Goal: Task Accomplishment & Management: Manage account settings

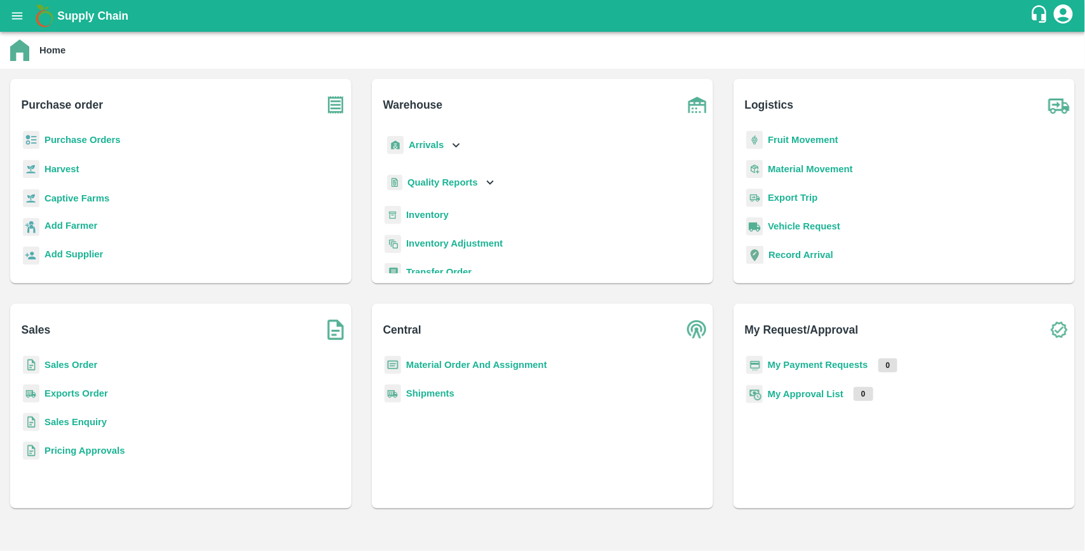
click at [93, 140] on b "Purchase Orders" at bounding box center [82, 140] width 76 height 10
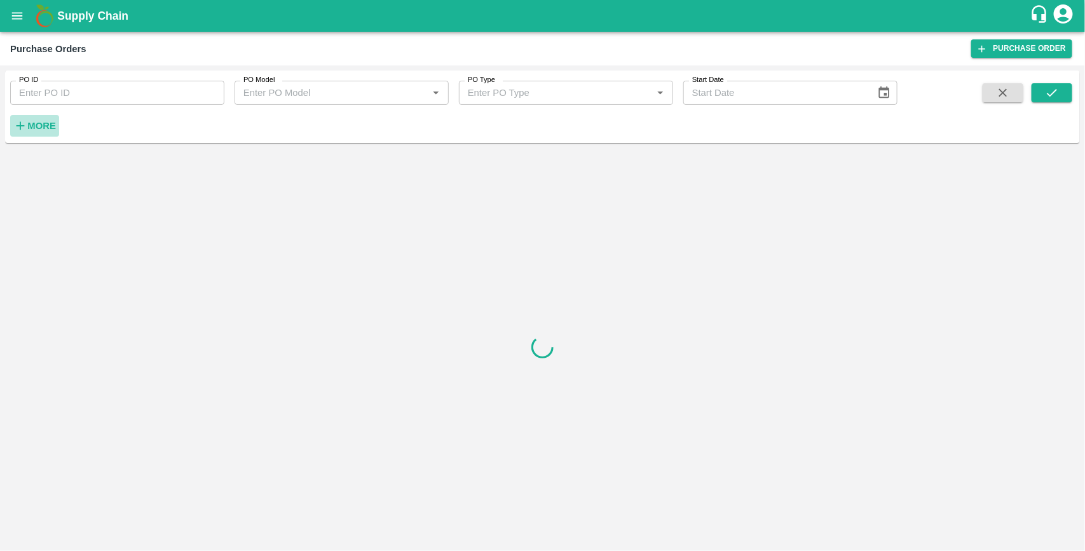
click at [51, 121] on strong "More" at bounding box center [41, 126] width 29 height 10
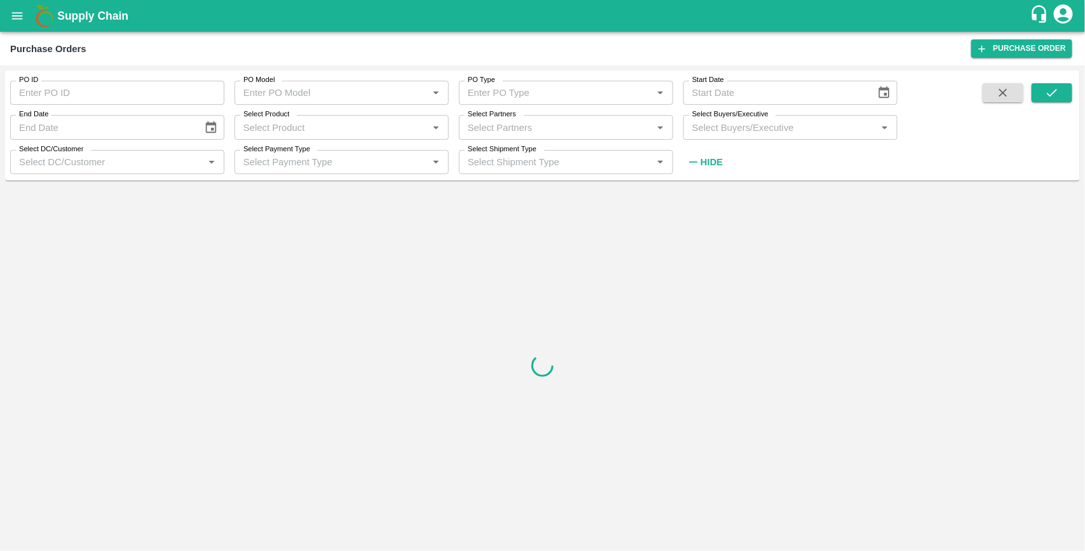
click at [767, 134] on input "Select Buyers/Executive" at bounding box center [780, 127] width 186 height 17
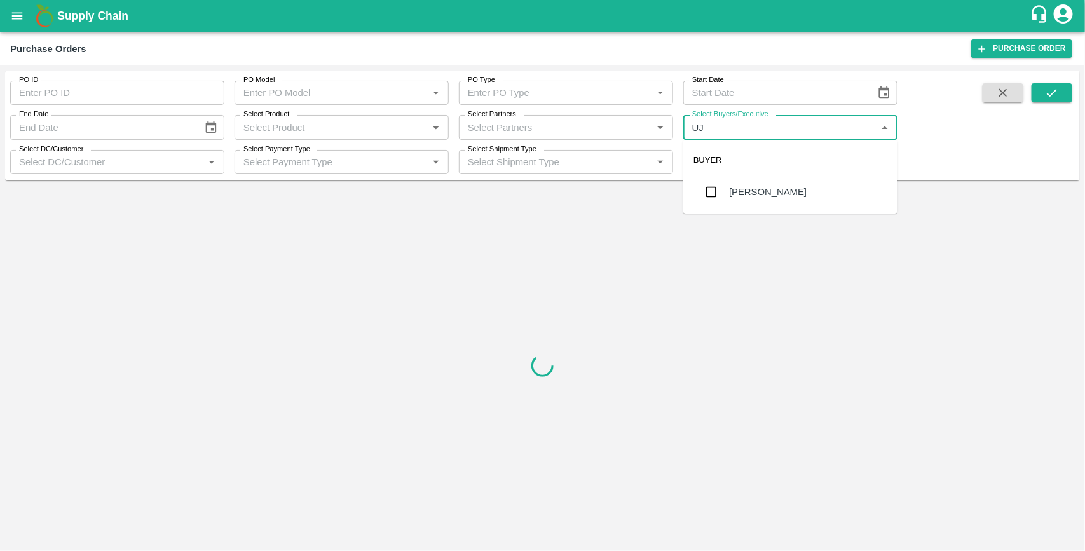
type input "UJJ"
click at [717, 192] on input "checkbox" at bounding box center [711, 191] width 25 height 25
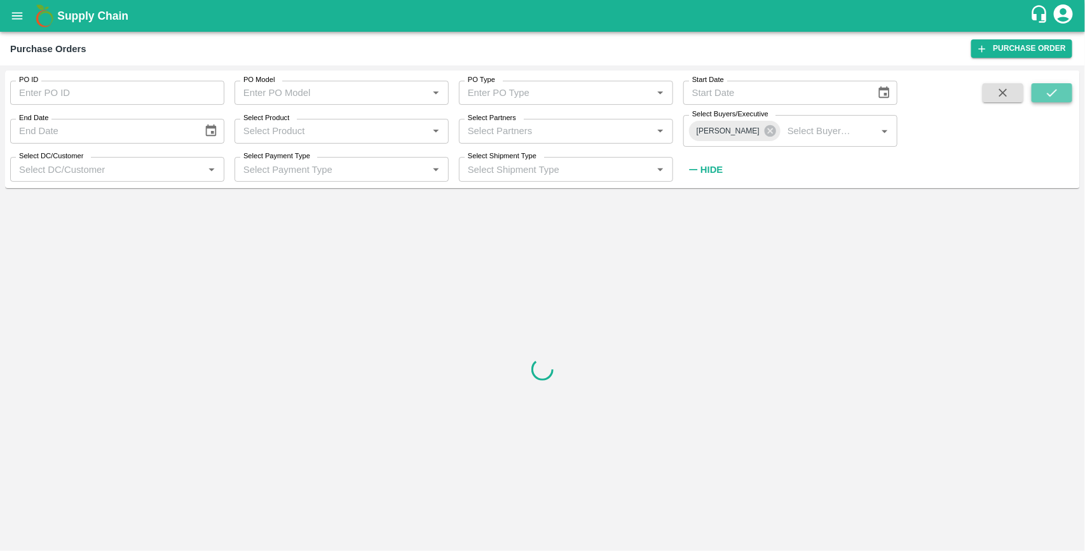
click at [1045, 95] on icon "submit" at bounding box center [1052, 93] width 14 height 14
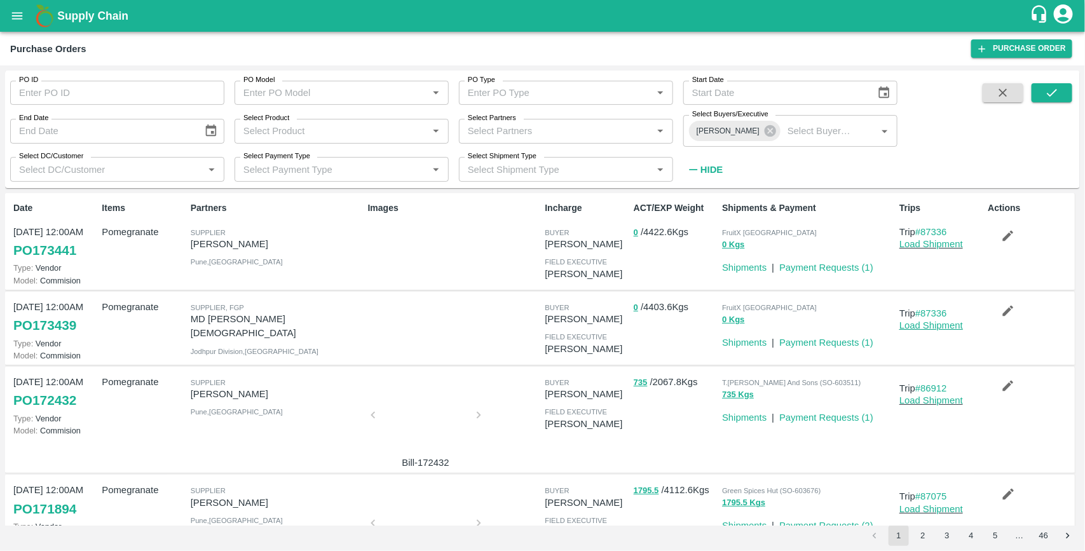
click at [938, 327] on link "Load Shipment" at bounding box center [932, 325] width 64 height 10
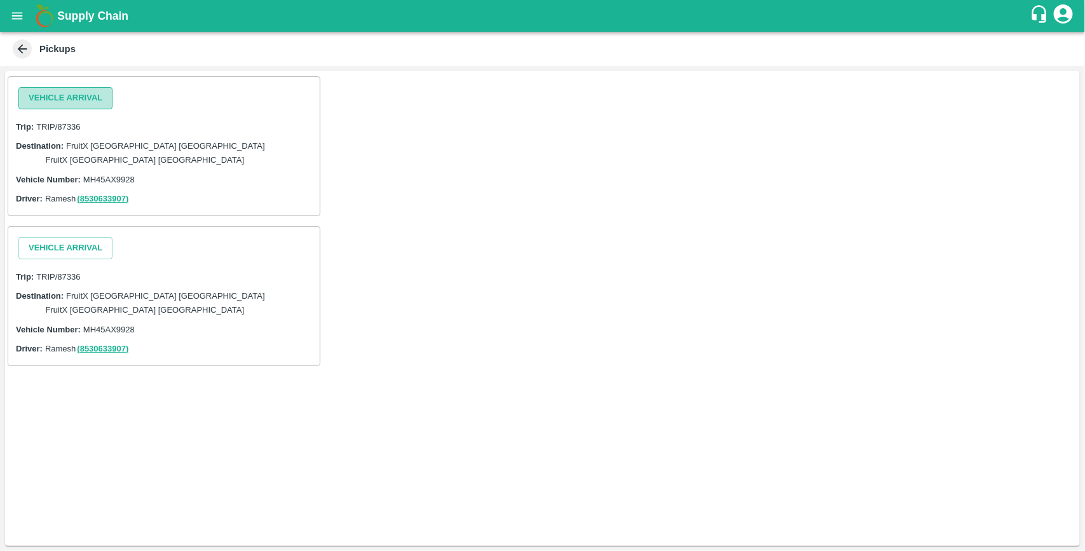
click at [39, 99] on button "Vehicle Arrival" at bounding box center [65, 98] width 94 height 22
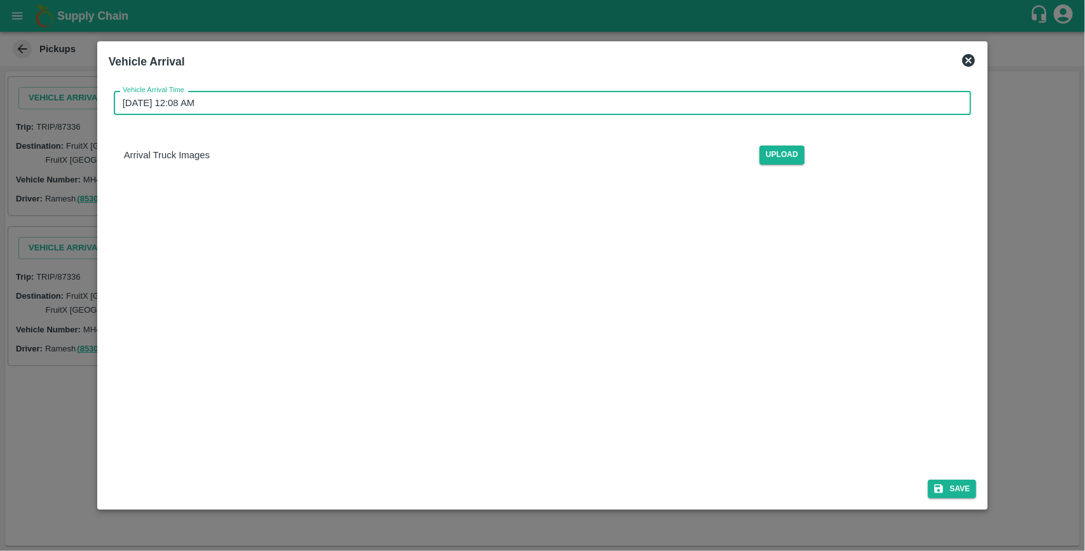
click at [293, 95] on input "[DATE] 12:08 AM" at bounding box center [538, 103] width 849 height 24
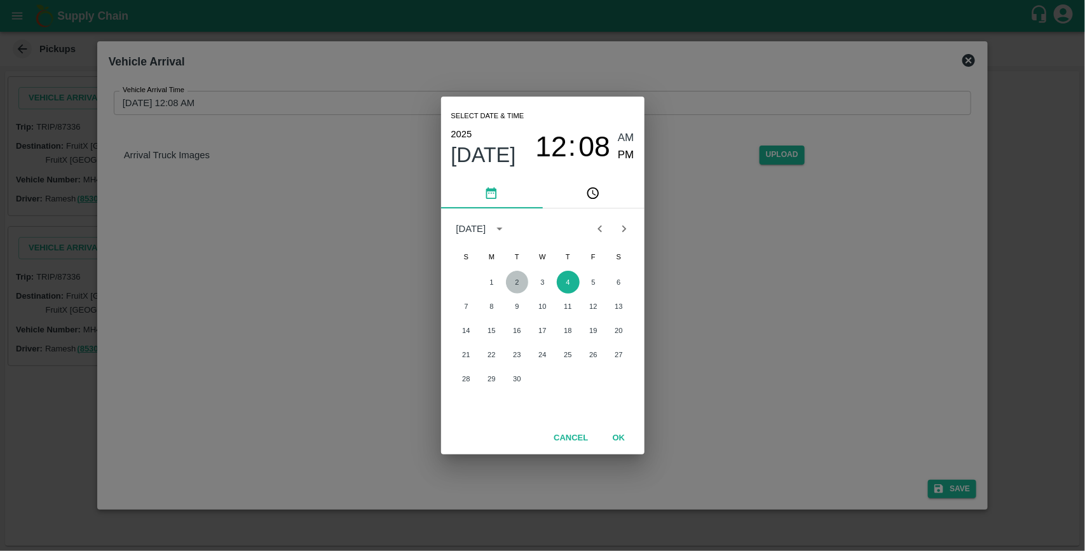
click at [514, 288] on button "2" at bounding box center [517, 282] width 23 height 23
type input "[DATE] 12:08 AM"
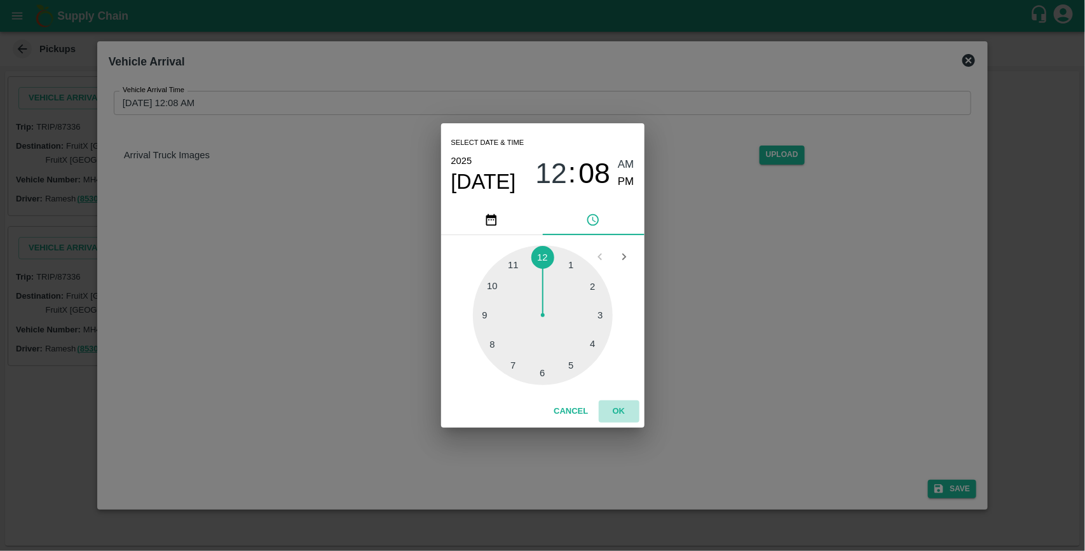
click at [618, 407] on button "OK" at bounding box center [619, 411] width 41 height 22
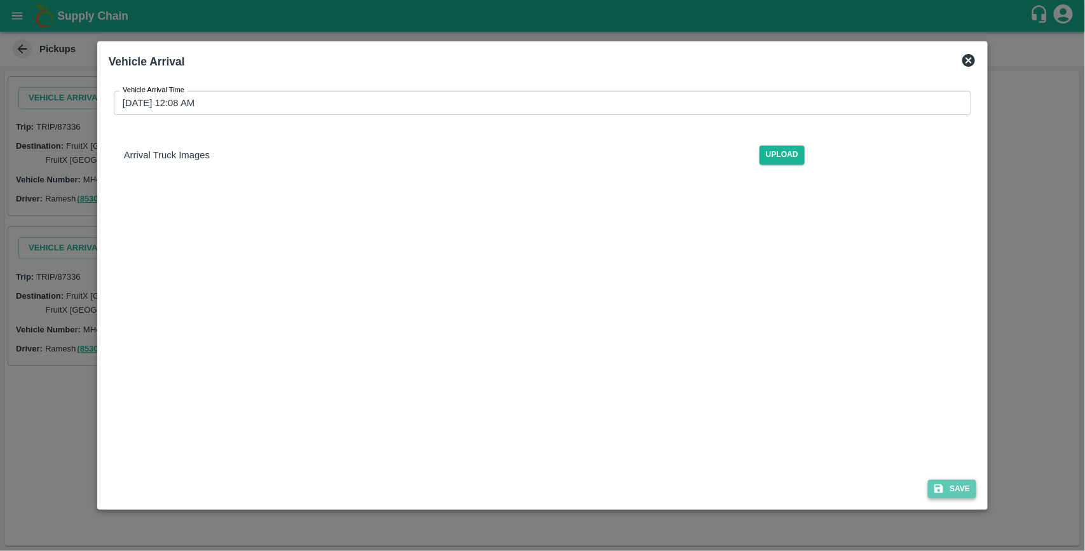
click at [948, 490] on button "Save" at bounding box center [952, 489] width 48 height 18
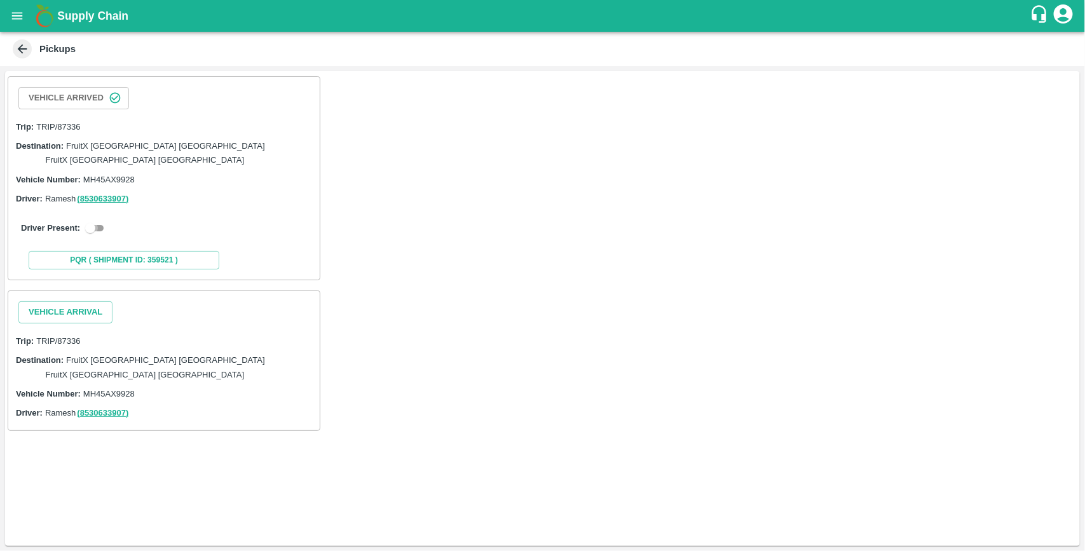
click at [100, 221] on input "checkbox" at bounding box center [90, 228] width 46 height 15
checkbox input "true"
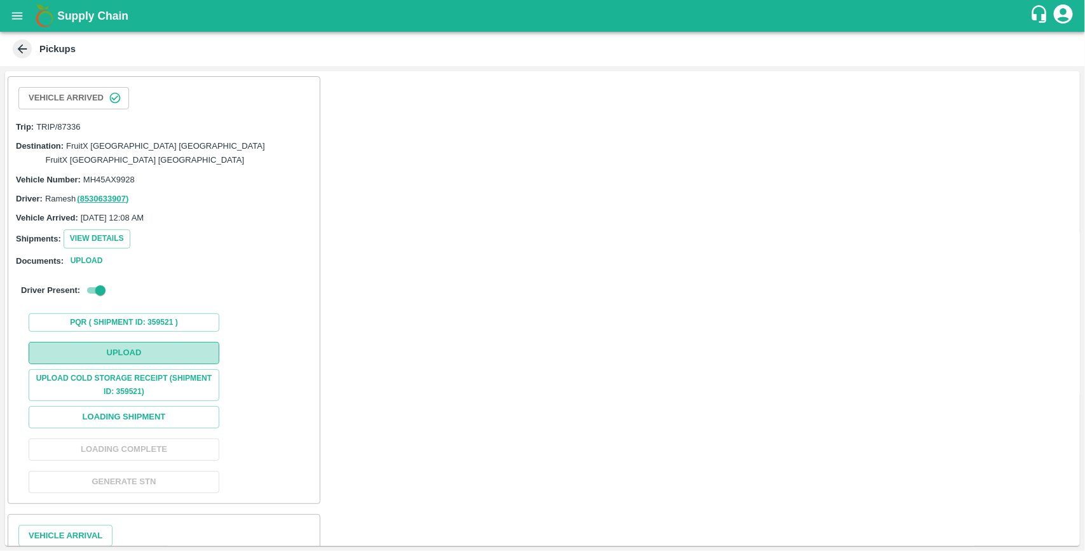
click at [138, 342] on button "Upload" at bounding box center [124, 353] width 191 height 22
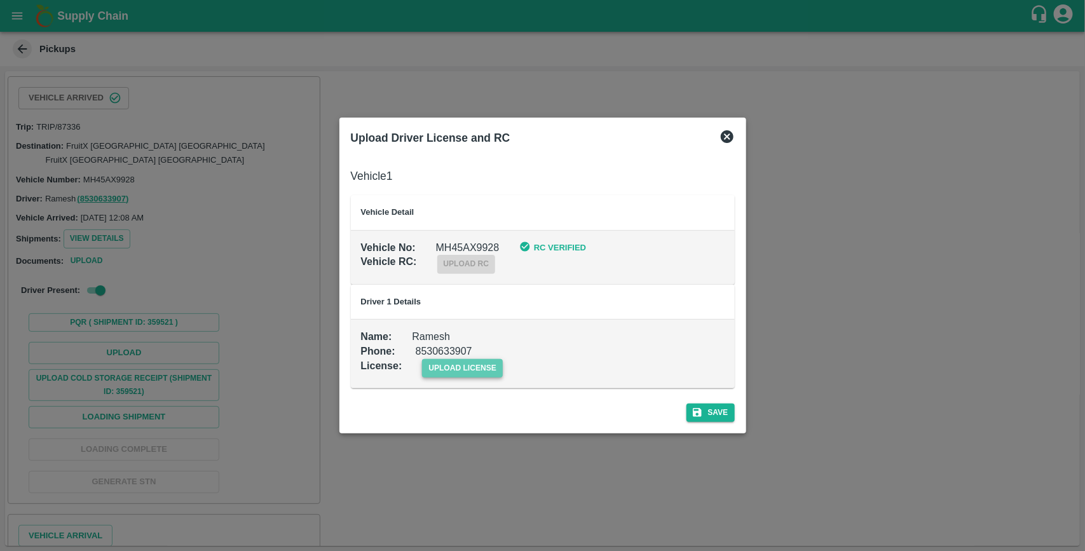
click at [449, 373] on span "upload license" at bounding box center [462, 368] width 81 height 18
click at [0, 0] on input "upload license" at bounding box center [0, 0] width 0 height 0
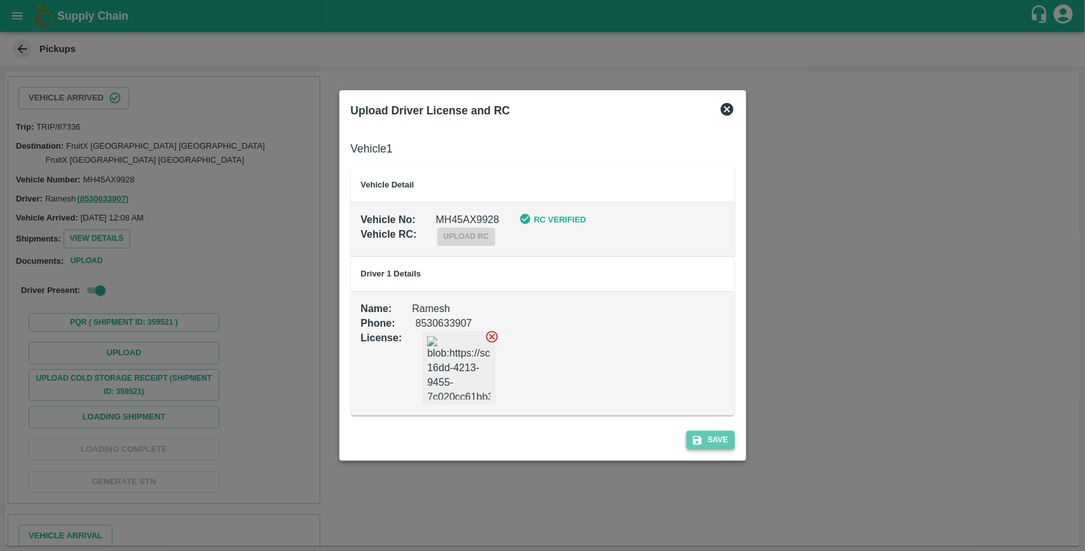
click at [720, 440] on button "Save" at bounding box center [711, 440] width 48 height 18
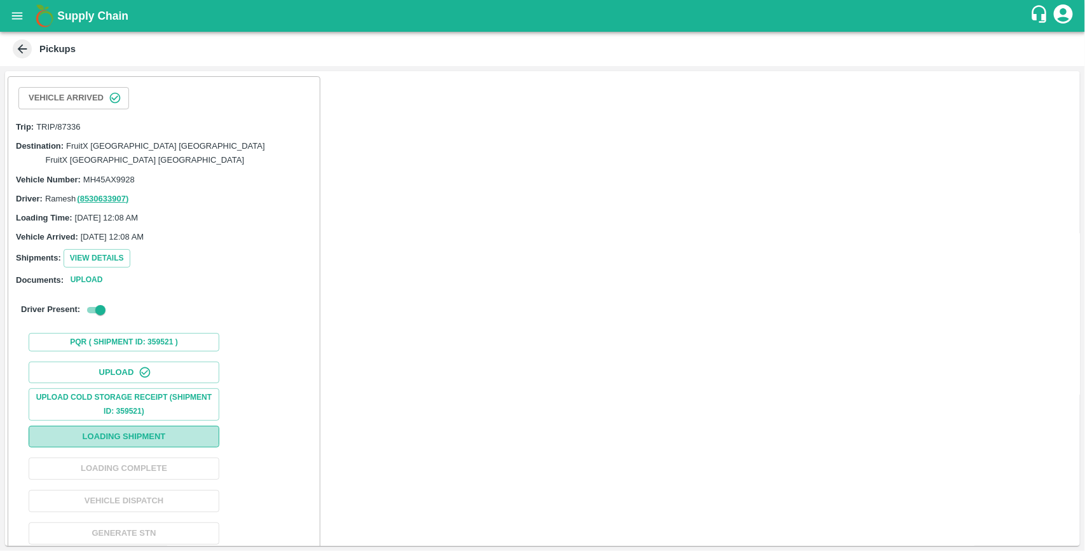
click at [115, 426] on button "Loading Shipment" at bounding box center [124, 437] width 191 height 22
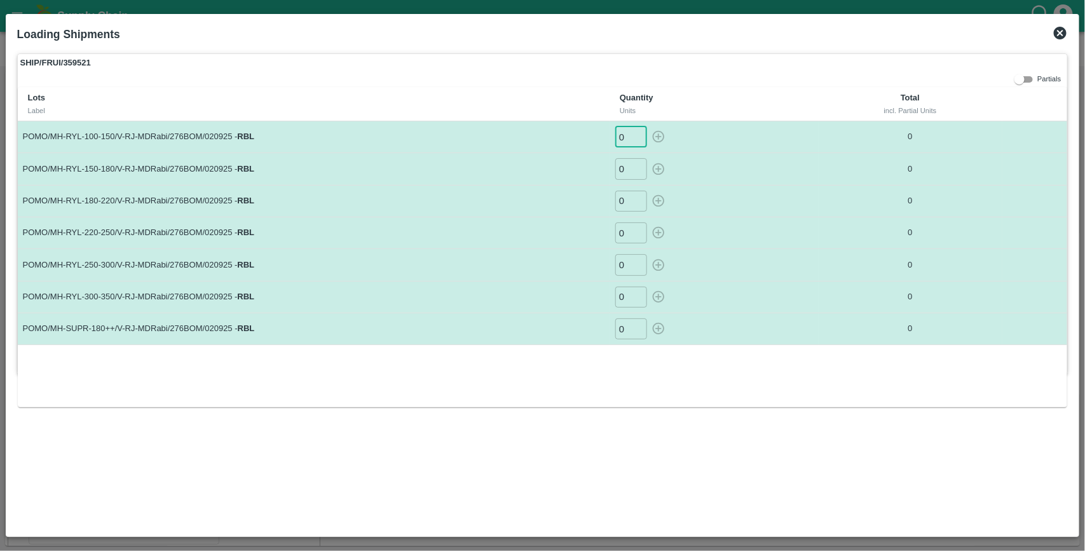
click at [624, 137] on input "0" at bounding box center [631, 137] width 32 height 21
type input "219"
click at [648, 127] on button "button" at bounding box center [658, 137] width 20 height 21
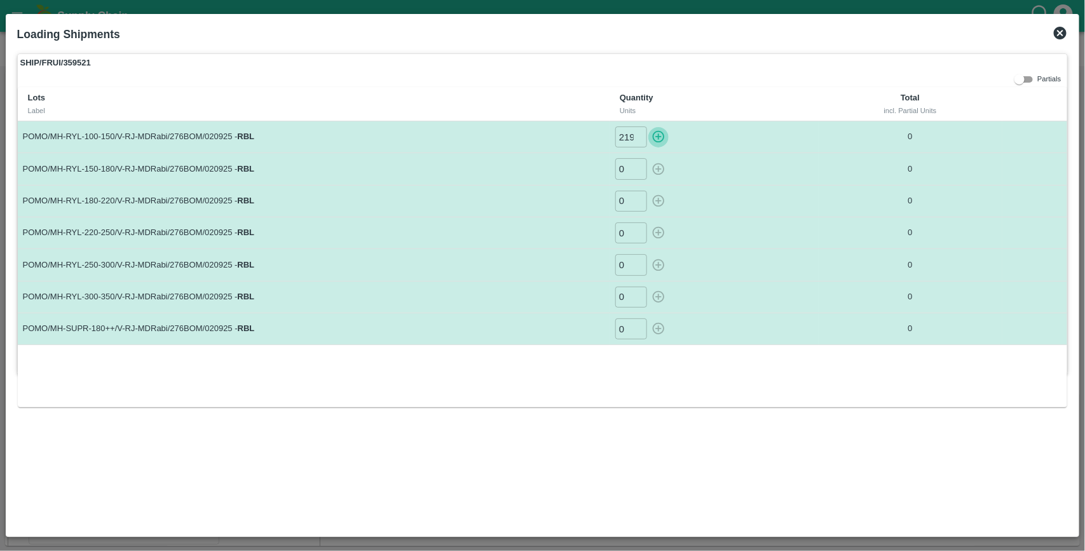
type input "0"
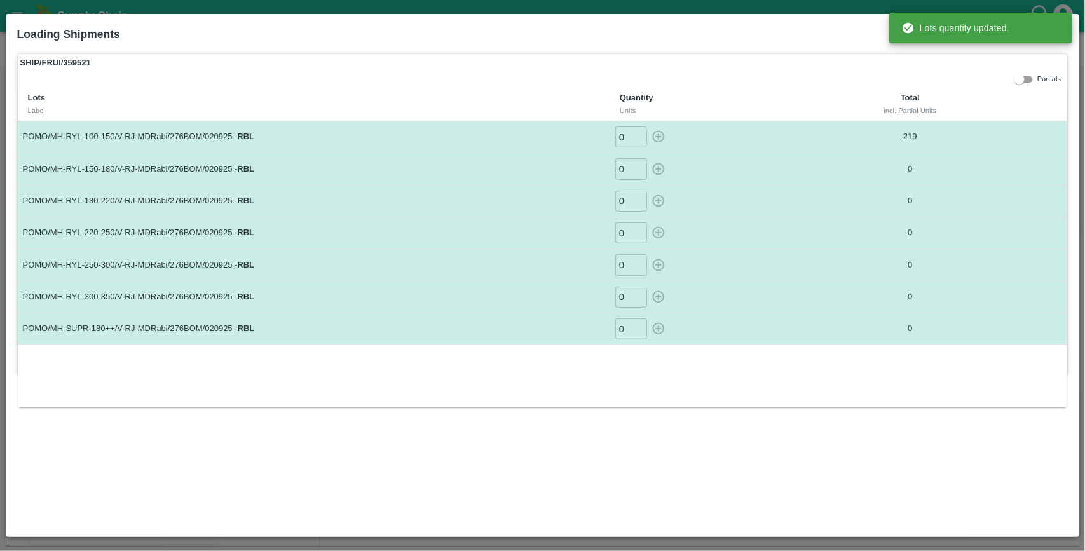
click at [628, 170] on input "0" at bounding box center [631, 168] width 32 height 21
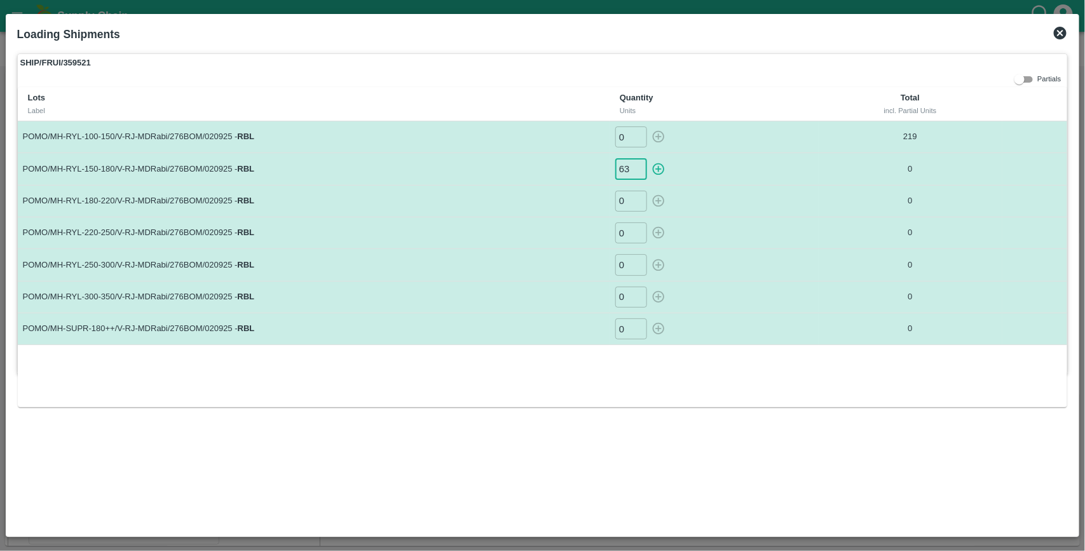
type input "63"
click at [648, 158] on button "button" at bounding box center [658, 168] width 20 height 21
type input "0"
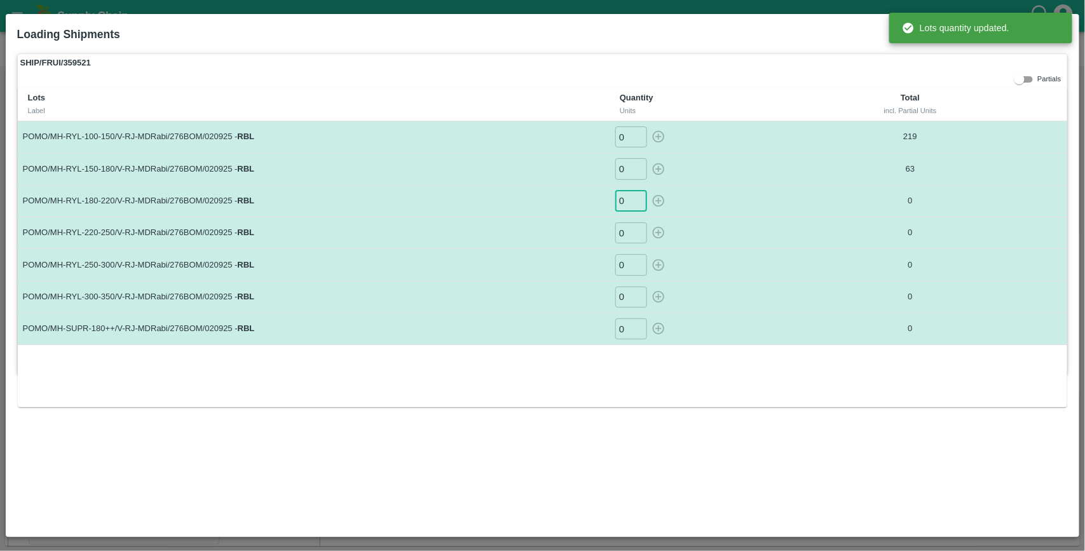
click at [633, 200] on input "0" at bounding box center [631, 201] width 32 height 21
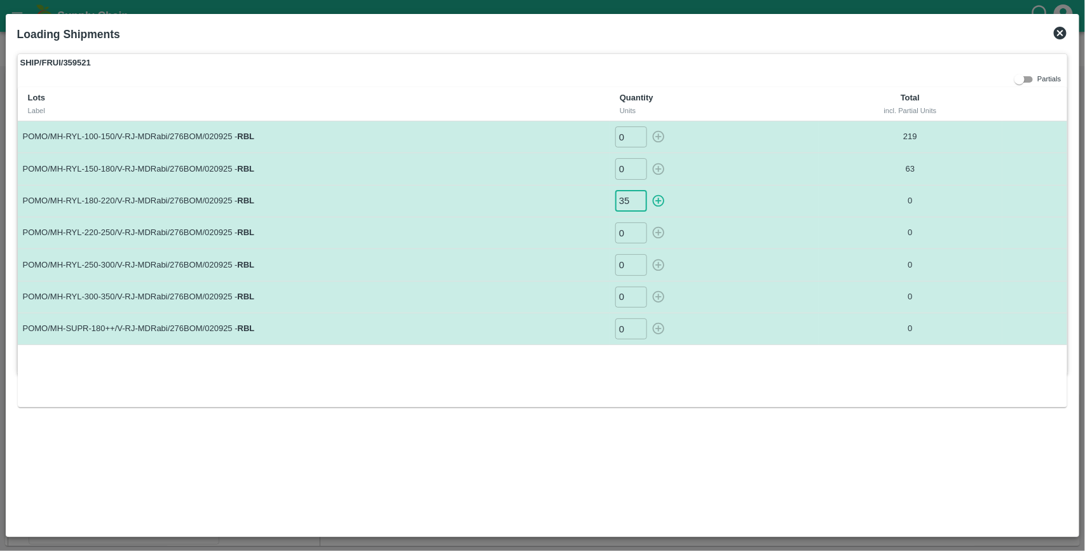
type input "35"
click at [648, 191] on button "button" at bounding box center [658, 201] width 20 height 21
type input "0"
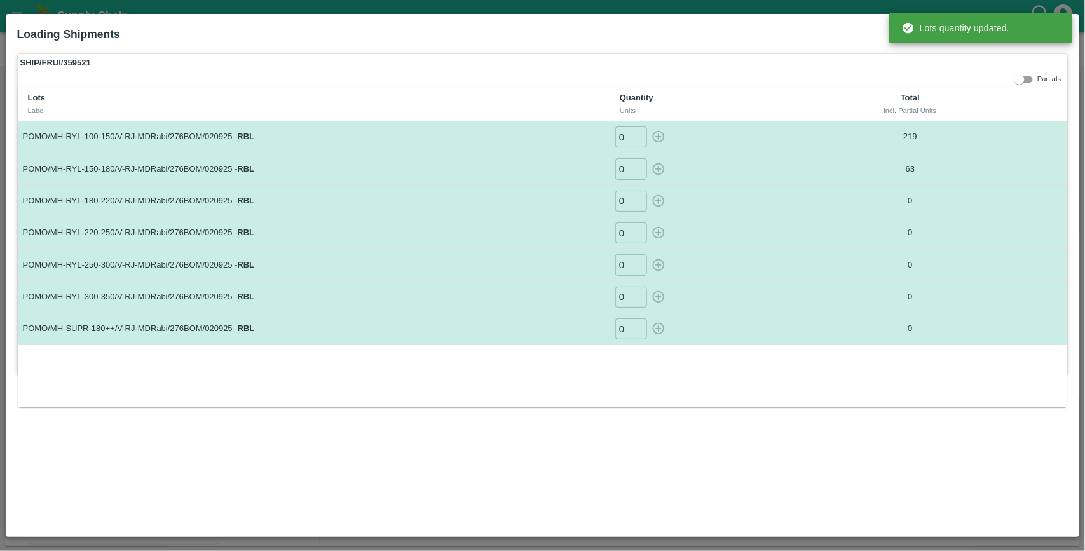
click at [628, 242] on input "0" at bounding box center [631, 232] width 32 height 21
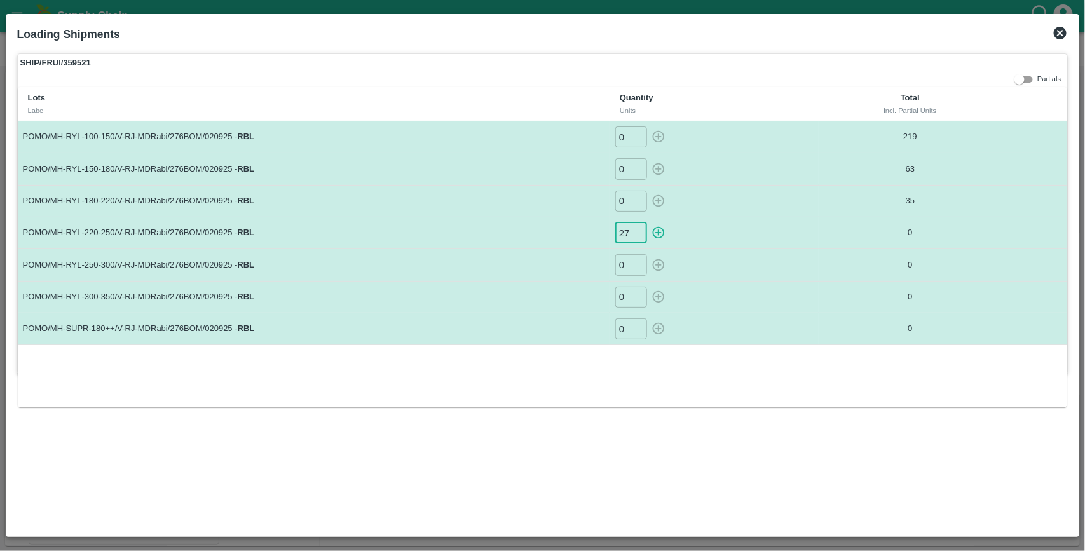
type input "27"
click at [648, 222] on button "button" at bounding box center [658, 232] width 20 height 21
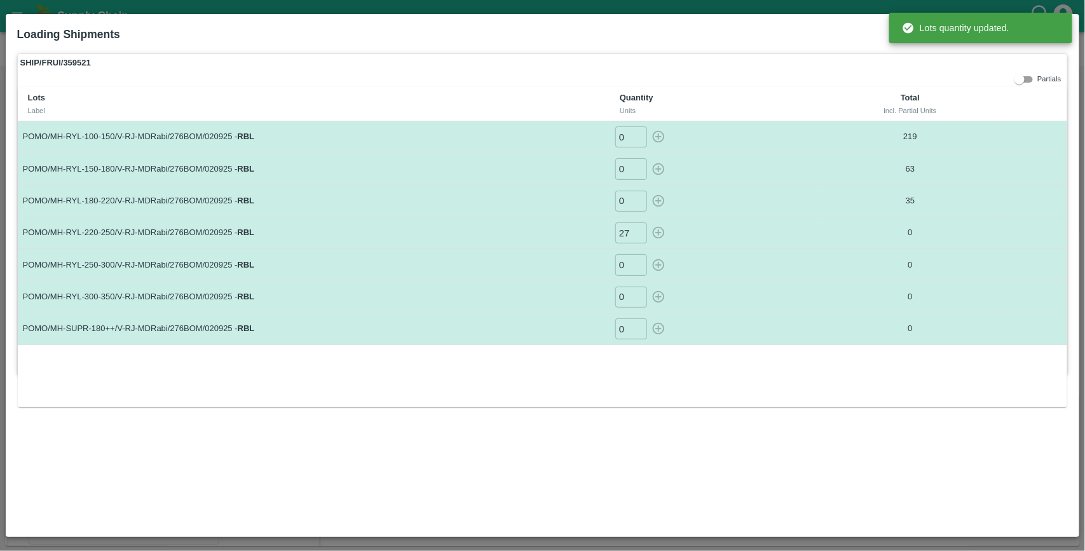
type input "0"
click at [628, 261] on input "0" at bounding box center [631, 264] width 32 height 21
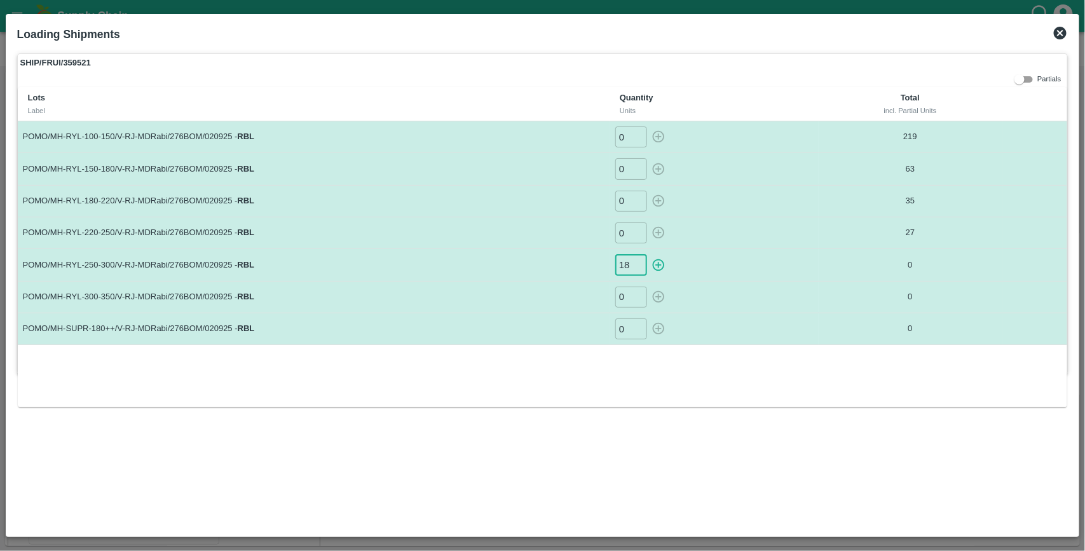
type input "18"
click at [648, 254] on button "button" at bounding box center [658, 264] width 20 height 21
type input "0"
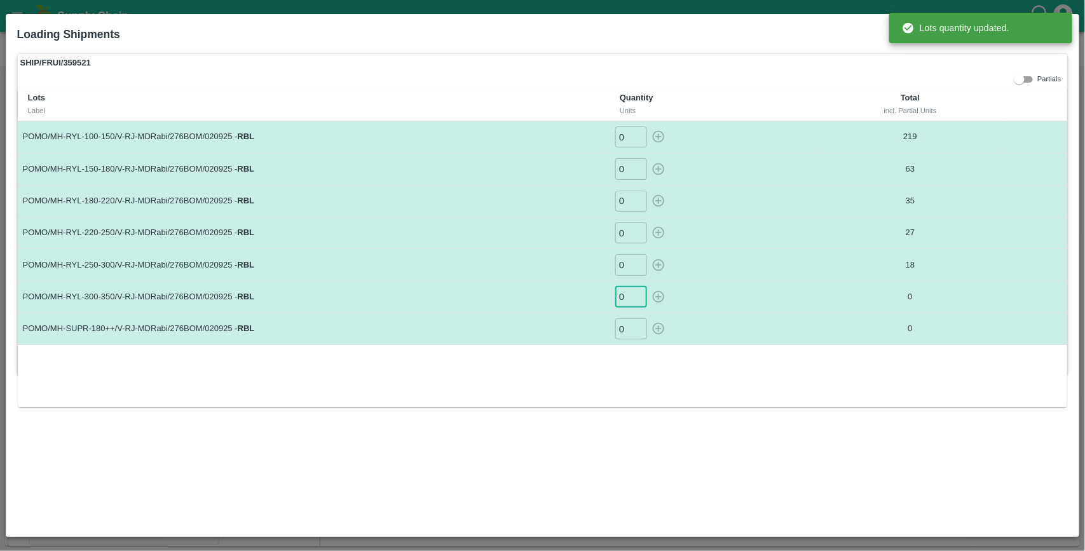
click at [628, 303] on input "0" at bounding box center [631, 297] width 32 height 21
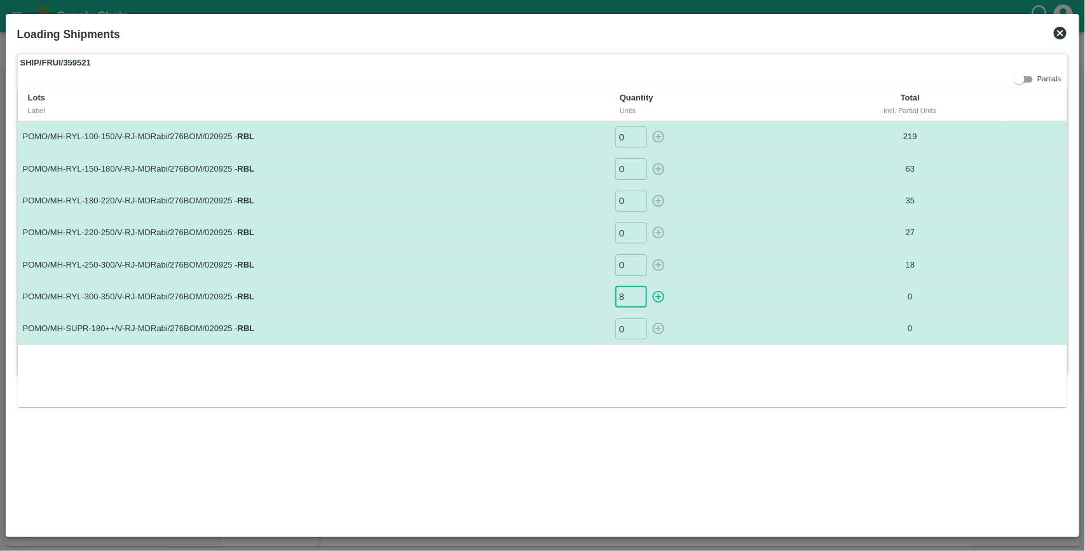
type input "8"
click at [648, 287] on button "button" at bounding box center [658, 297] width 20 height 21
type input "0"
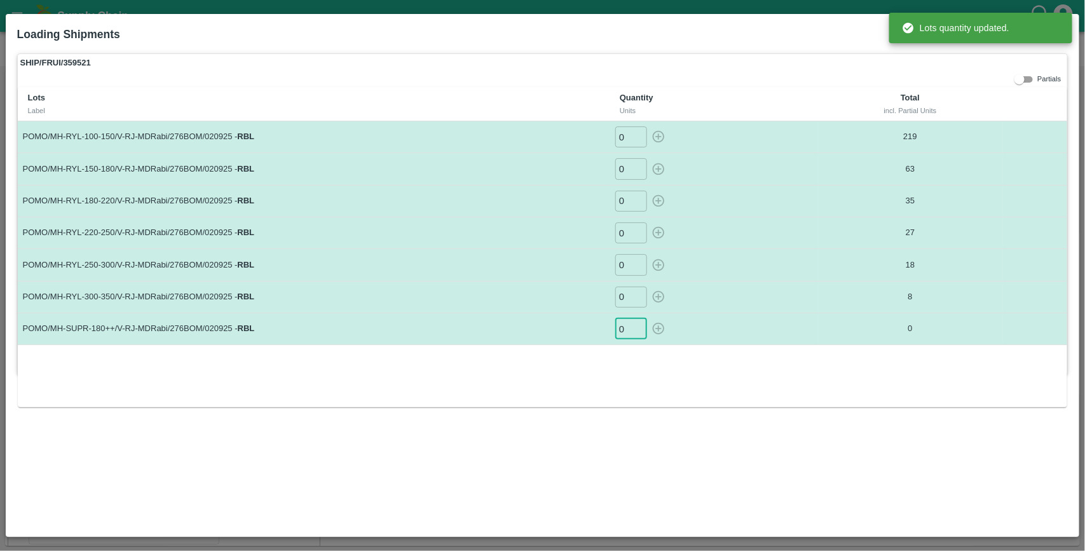
click at [628, 328] on input "0" at bounding box center [631, 328] width 32 height 21
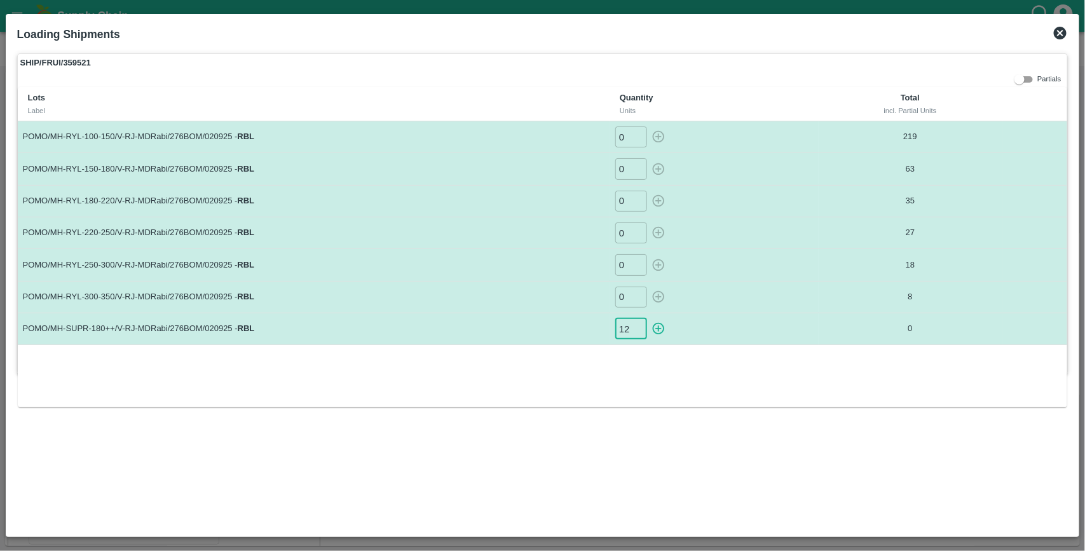
type input "12"
click at [648, 318] on button "button" at bounding box center [658, 328] width 20 height 21
type input "0"
click at [974, 87] on th "Total incl. Partial Units" at bounding box center [911, 104] width 184 height 34
click at [1064, 34] on icon at bounding box center [1060, 33] width 13 height 13
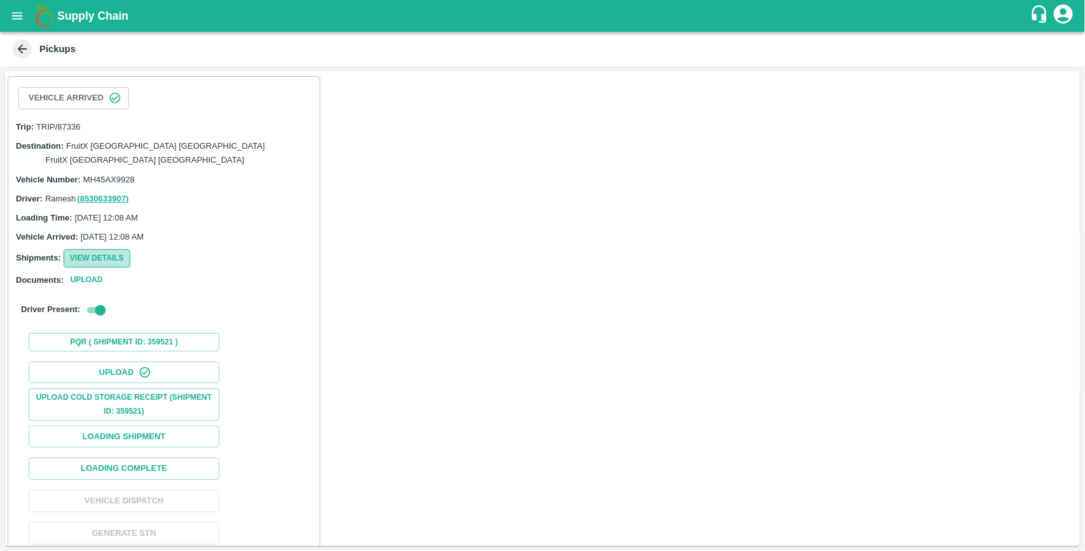
click at [114, 249] on button "View Details" at bounding box center [97, 258] width 67 height 18
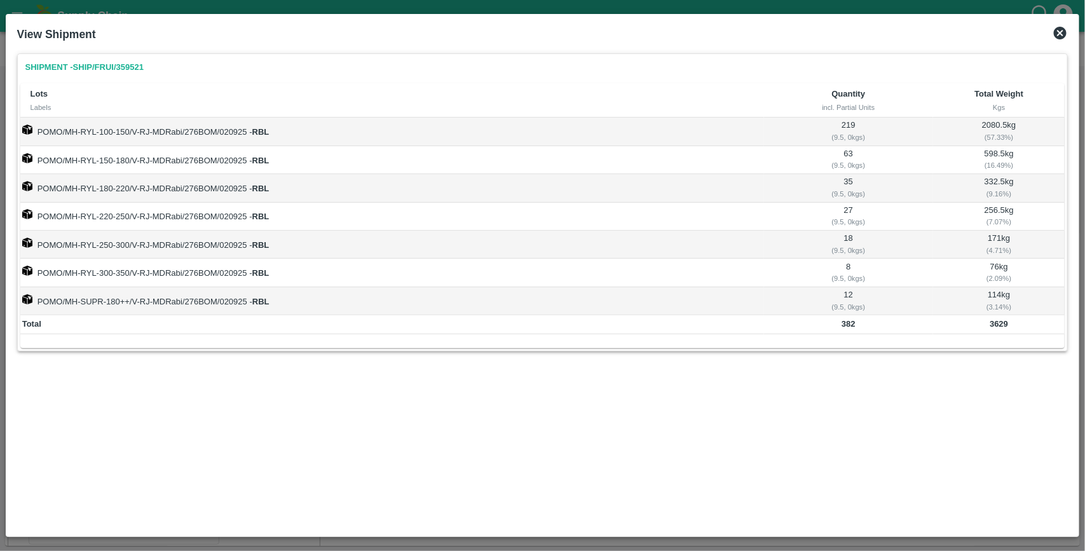
click at [1064, 31] on icon at bounding box center [1060, 33] width 13 height 13
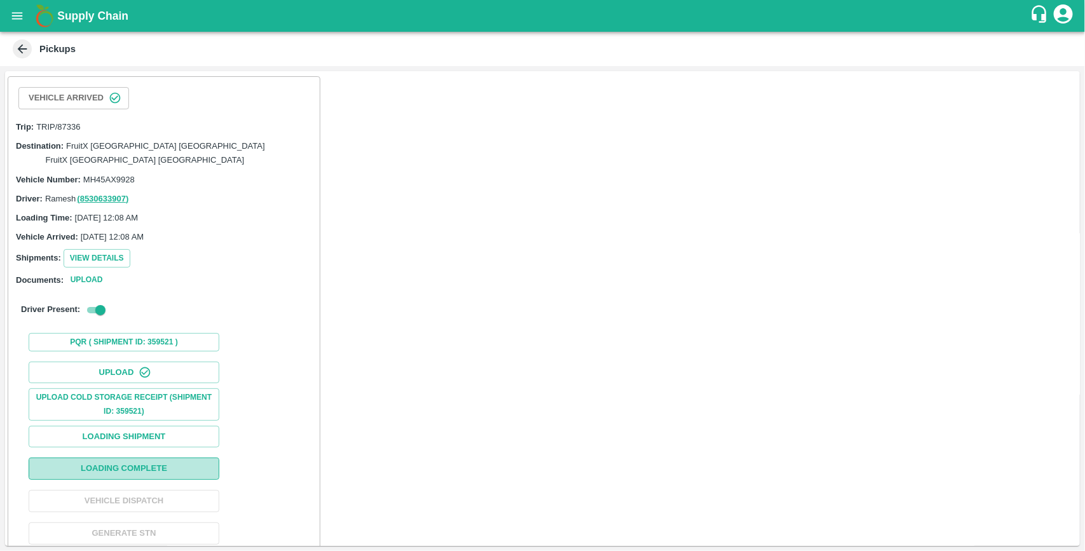
click at [143, 458] on button "Loading Complete" at bounding box center [124, 469] width 191 height 22
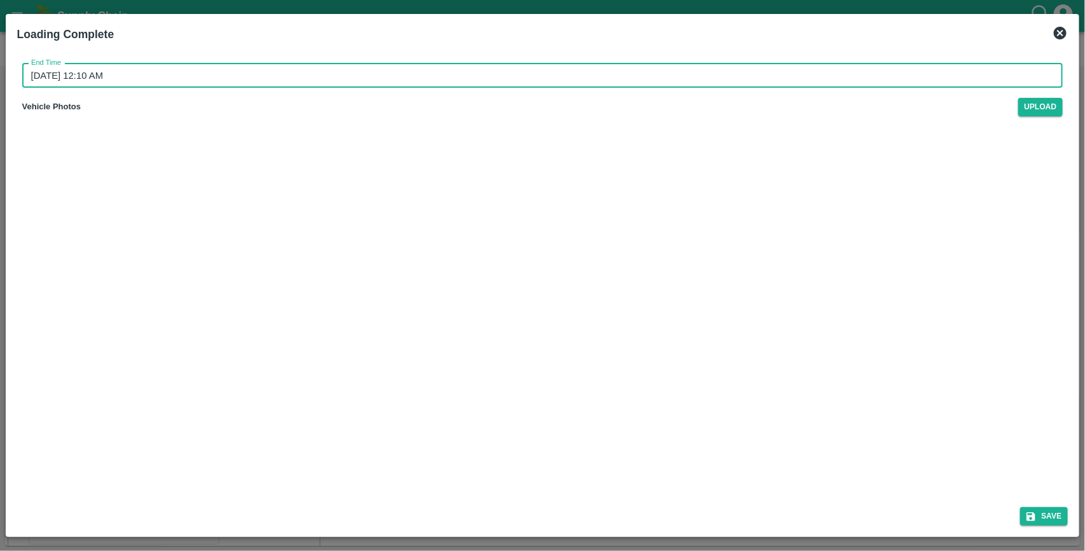
click at [158, 83] on input "[DATE] 12:10 AM" at bounding box center [538, 76] width 1032 height 24
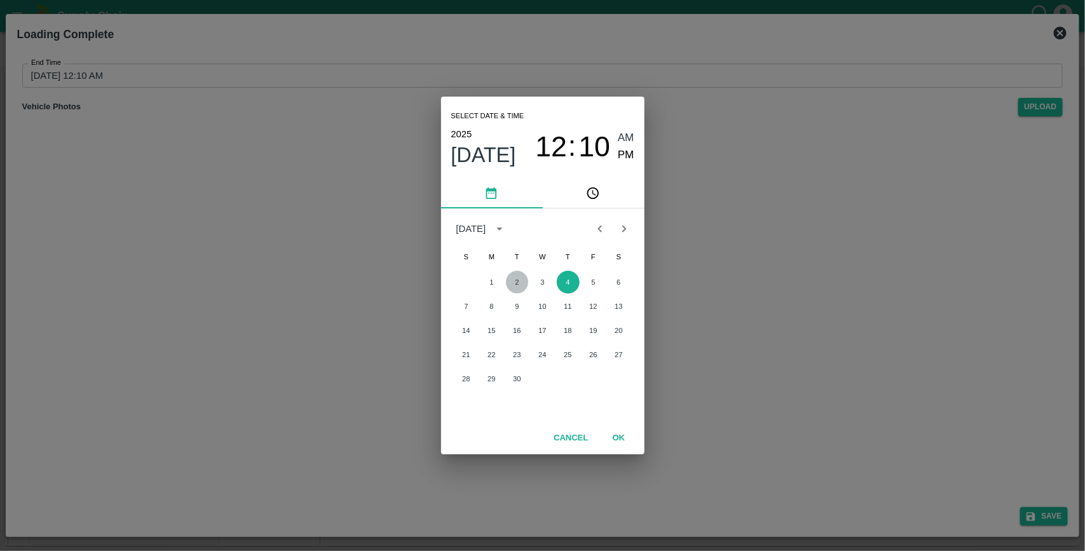
click at [519, 283] on button "2" at bounding box center [517, 282] width 23 height 23
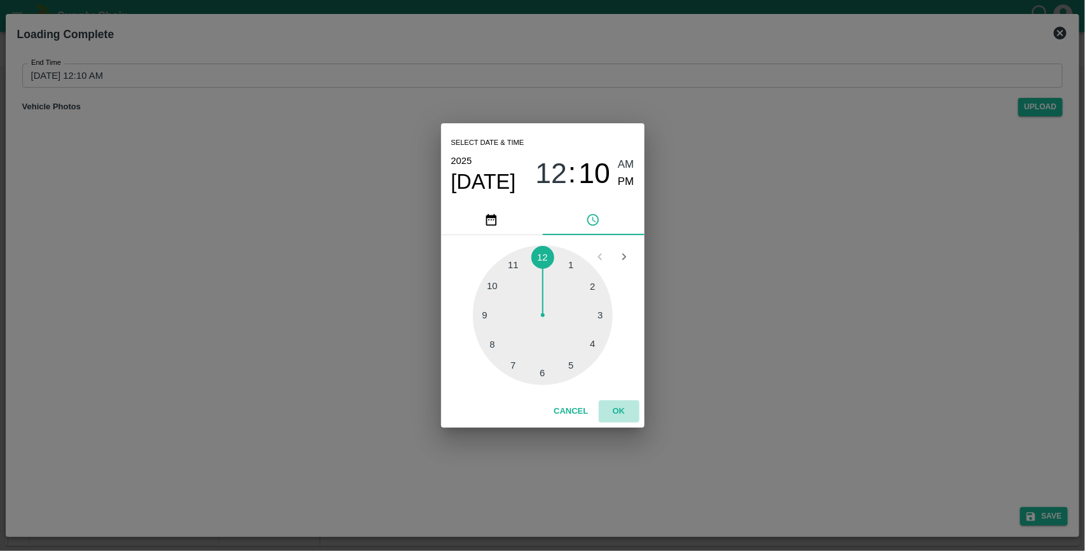
click at [624, 418] on button "OK" at bounding box center [619, 411] width 41 height 22
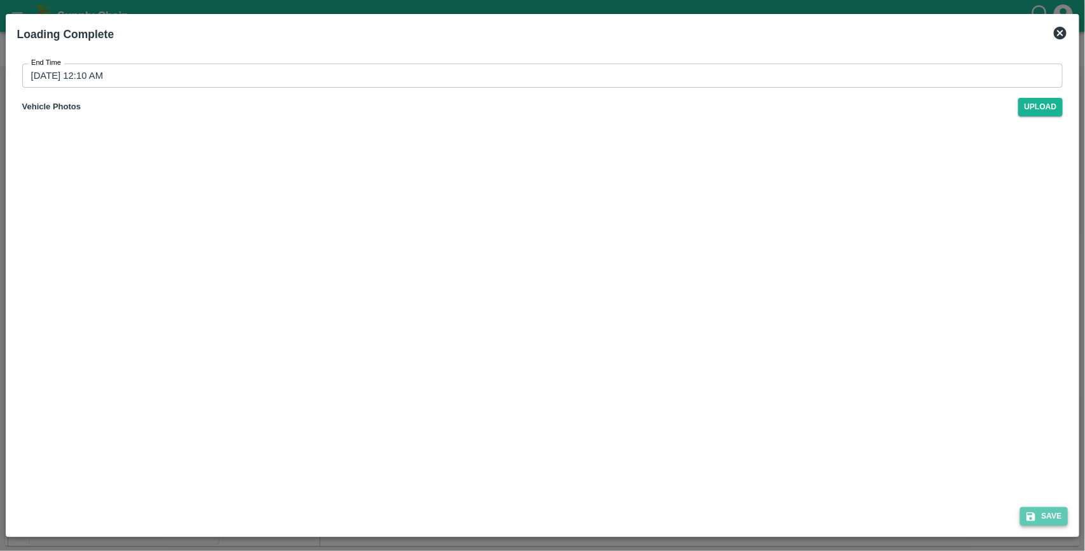
click at [1036, 515] on icon "submit" at bounding box center [1030, 516] width 11 height 11
type input "[DATE] 12:10 AM"
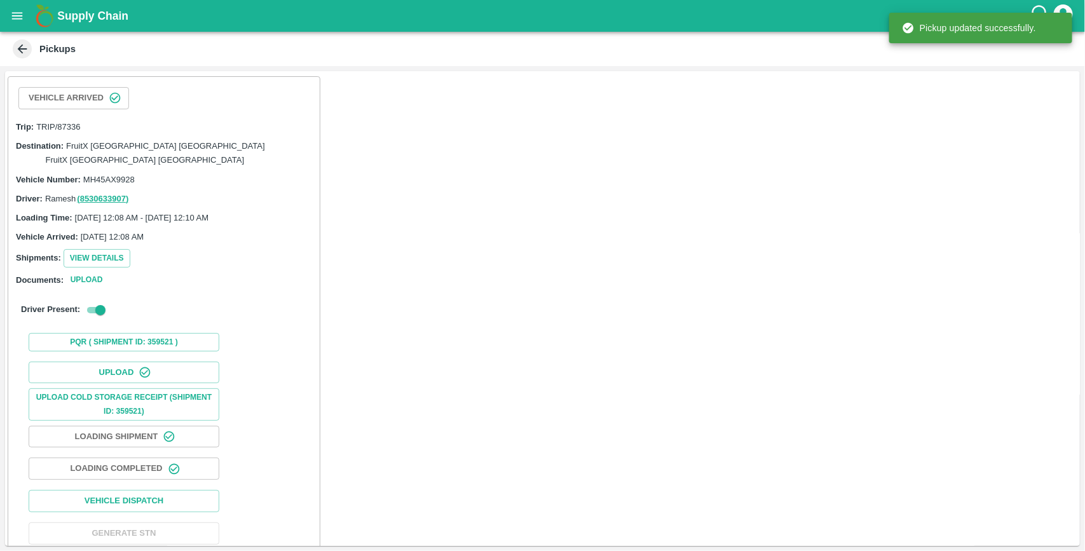
scroll to position [138, 0]
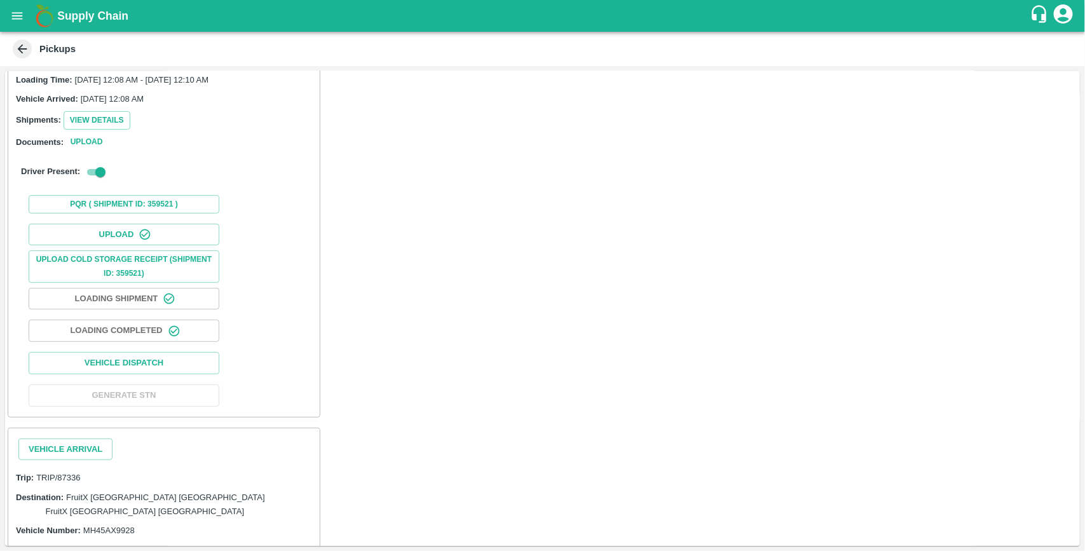
drag, startPoint x: 99, startPoint y: 437, endPoint x: 81, endPoint y: 498, distance: 63.0
click at [81, 498] on div "Vehicle Arrival Trip: TRIP/87336 Destination: FruitX [GEOGRAPHIC_DATA] [GEOGRAP…" at bounding box center [164, 498] width 313 height 140
click at [99, 444] on button "Vehicle Arrival" at bounding box center [65, 450] width 94 height 22
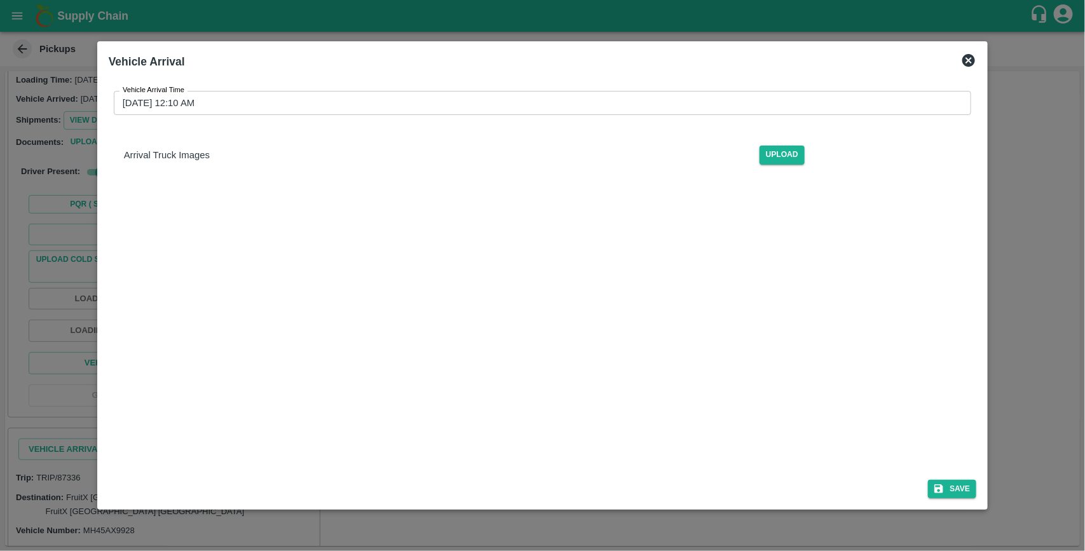
click at [250, 102] on input "[DATE] 12:10 AM" at bounding box center [538, 103] width 849 height 24
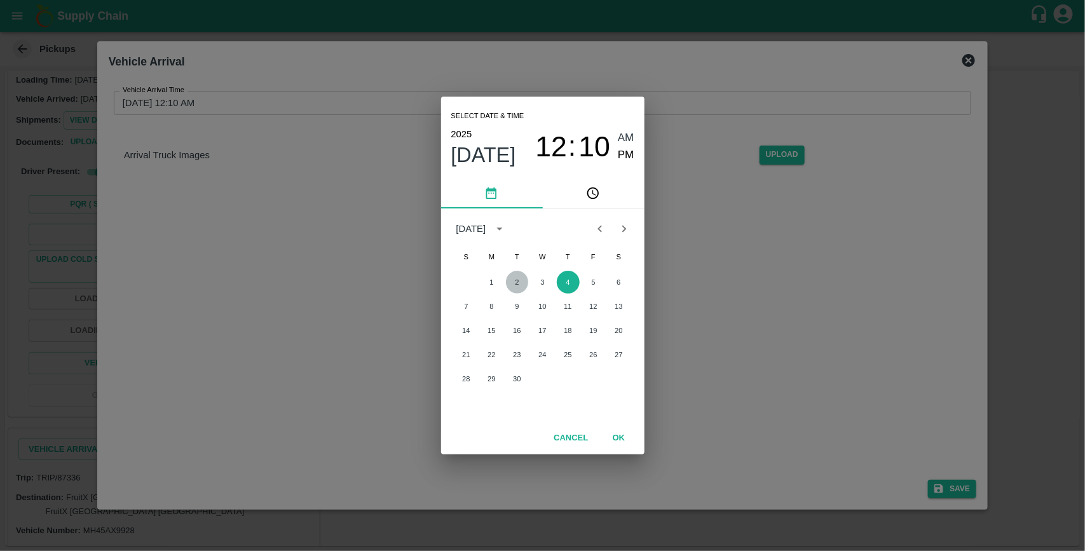
click at [516, 286] on button "2" at bounding box center [517, 282] width 23 height 23
type input "[DATE] 12:10 AM"
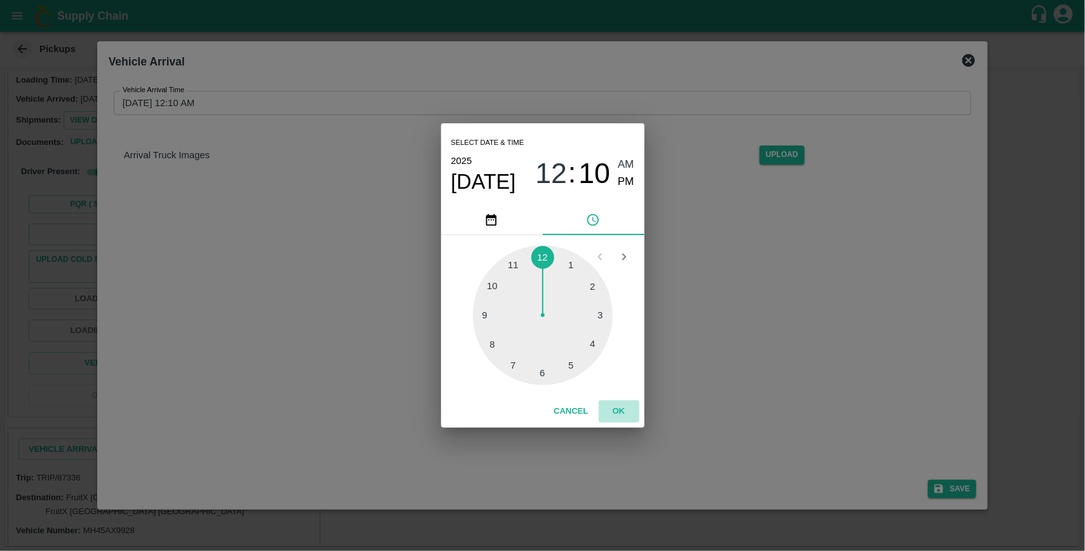
click at [614, 412] on button "OK" at bounding box center [619, 411] width 41 height 22
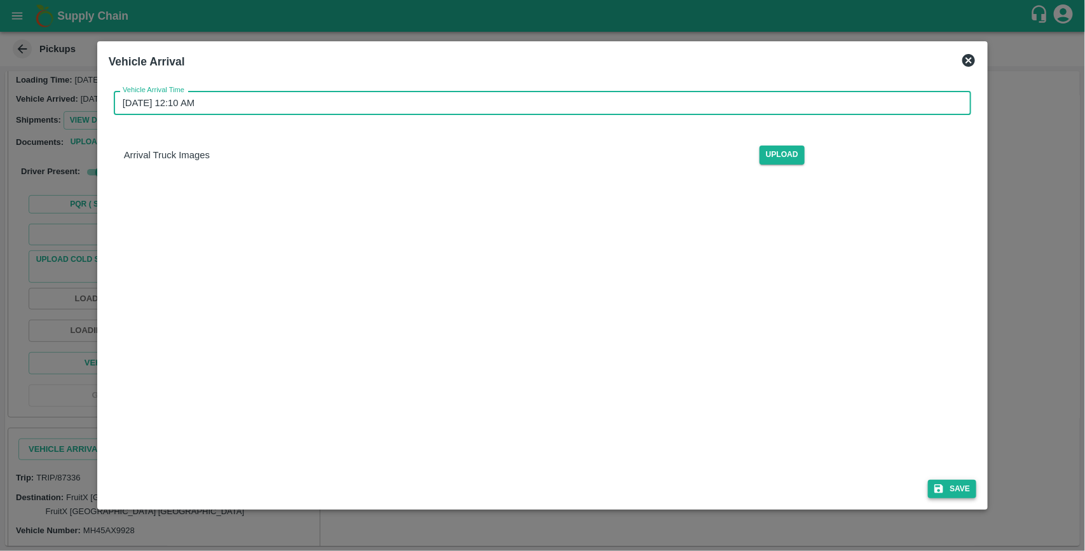
click at [945, 489] on icon "submit" at bounding box center [938, 488] width 11 height 11
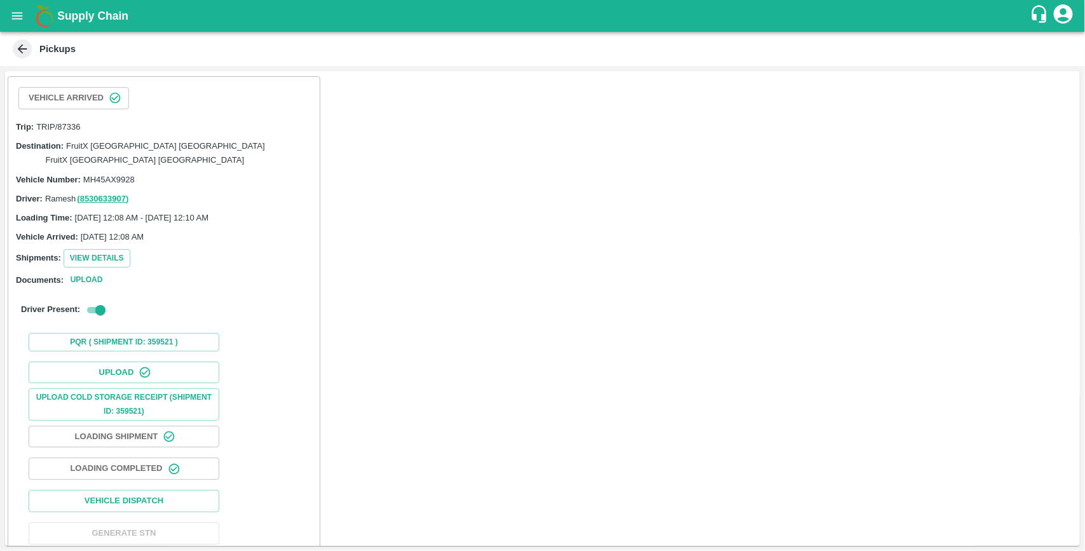
scroll to position [203, 0]
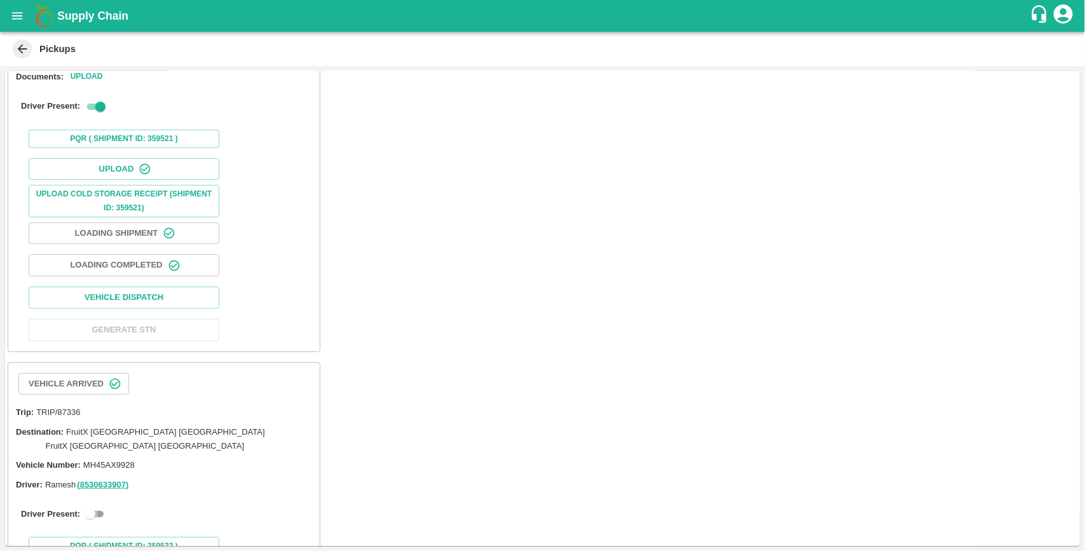
click at [100, 507] on input "checkbox" at bounding box center [90, 514] width 46 height 15
checkbox input "true"
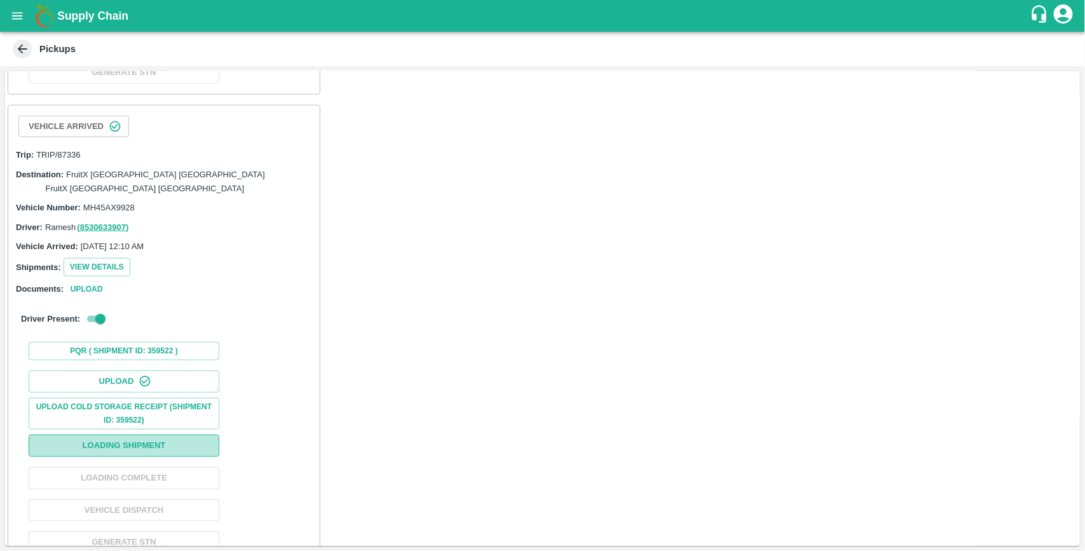
click at [135, 435] on button "Loading Shipment" at bounding box center [124, 446] width 191 height 22
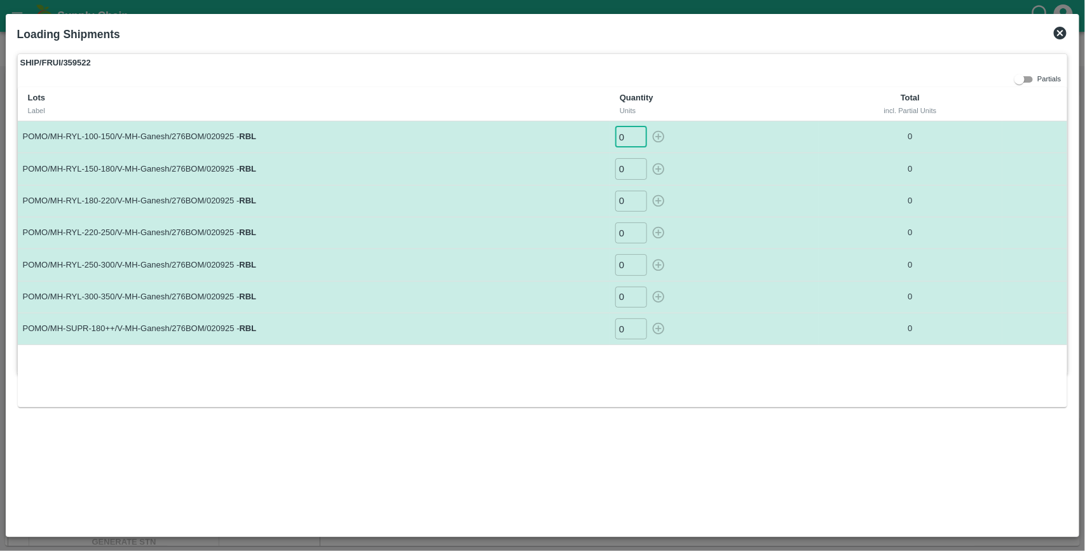
click at [631, 135] on input "0" at bounding box center [631, 137] width 32 height 21
type input "169"
click at [648, 127] on button "button" at bounding box center [658, 137] width 20 height 21
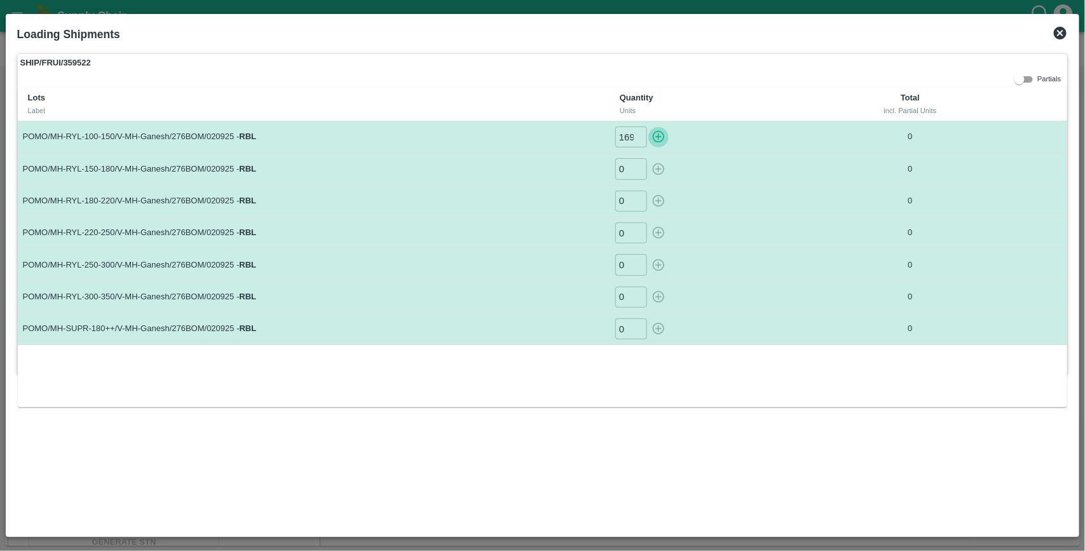
type input "0"
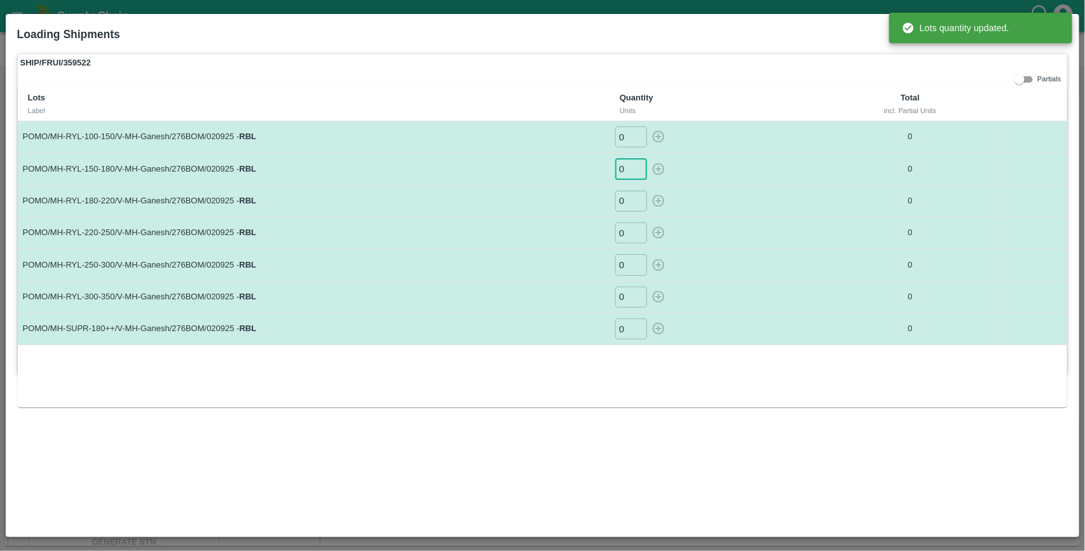
click at [629, 168] on input "0" at bounding box center [631, 168] width 32 height 21
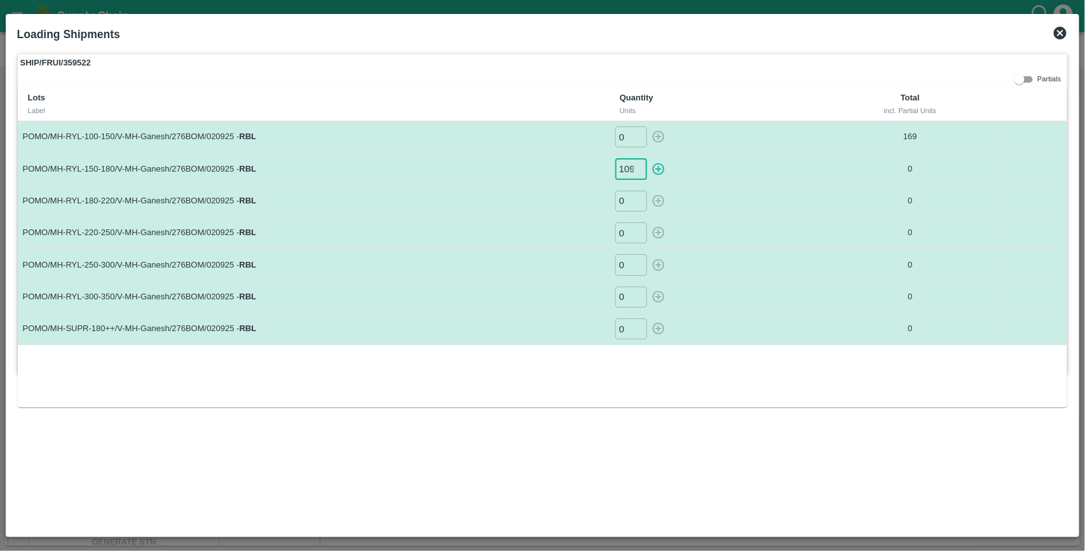
scroll to position [0, 1]
type input "109"
click at [648, 158] on button "button" at bounding box center [658, 168] width 20 height 21
type input "0"
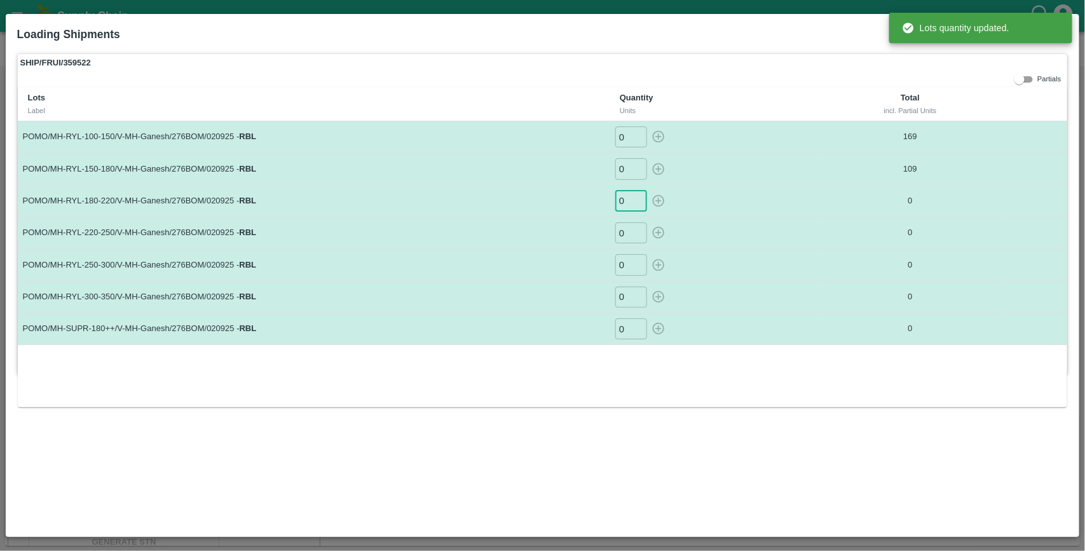
click at [625, 204] on input "0" at bounding box center [631, 201] width 32 height 21
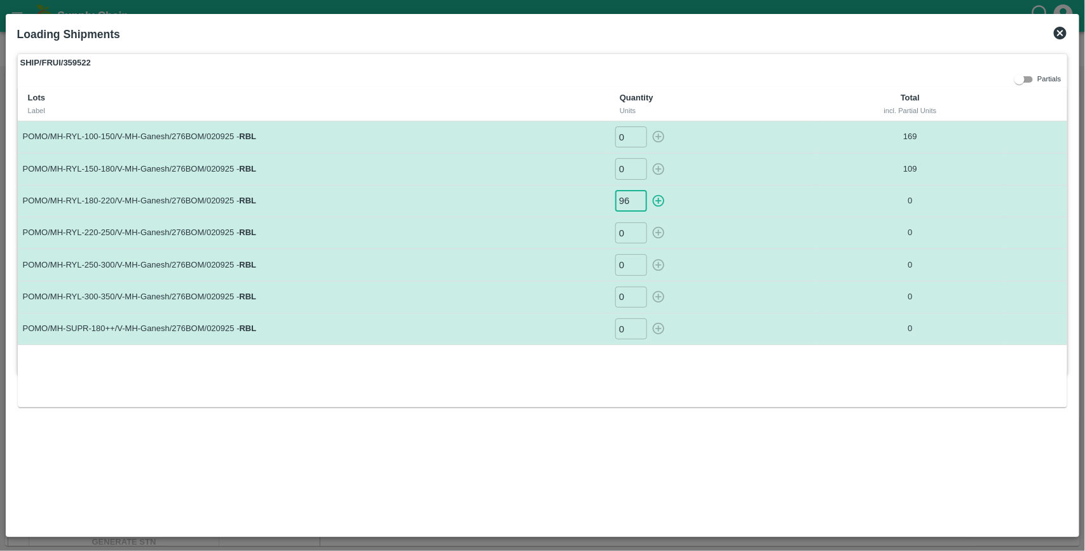
type input "96"
click at [648, 191] on button "button" at bounding box center [658, 201] width 20 height 21
type input "0"
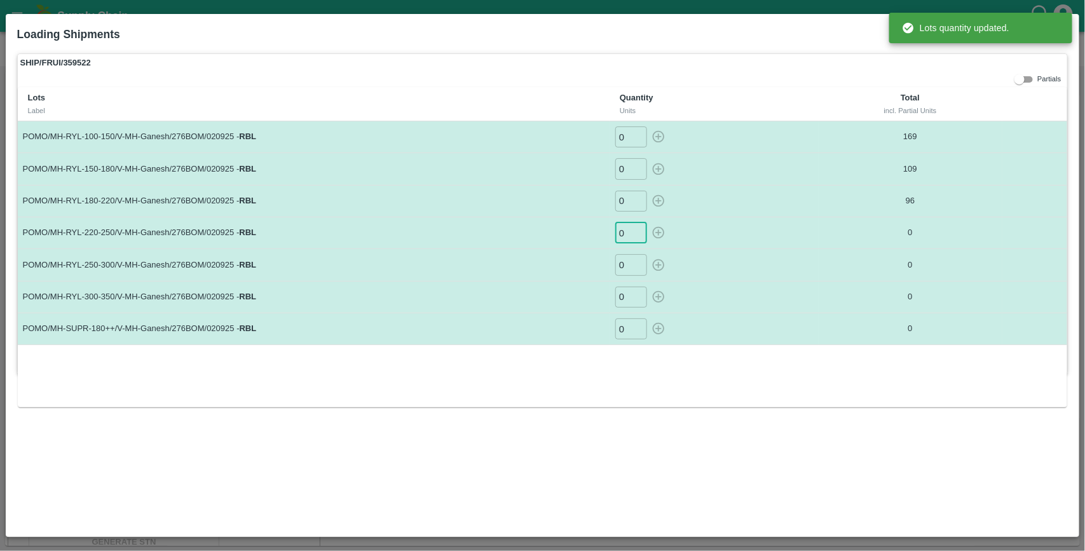
click at [627, 228] on input "0" at bounding box center [631, 232] width 32 height 21
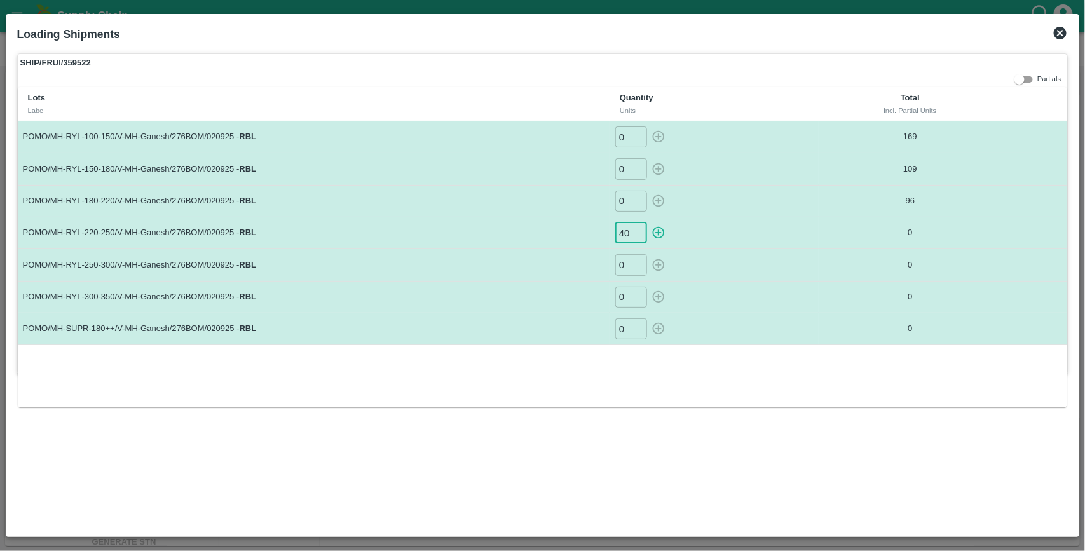
type input "40"
click at [648, 222] on button "button" at bounding box center [658, 232] width 20 height 21
type input "0"
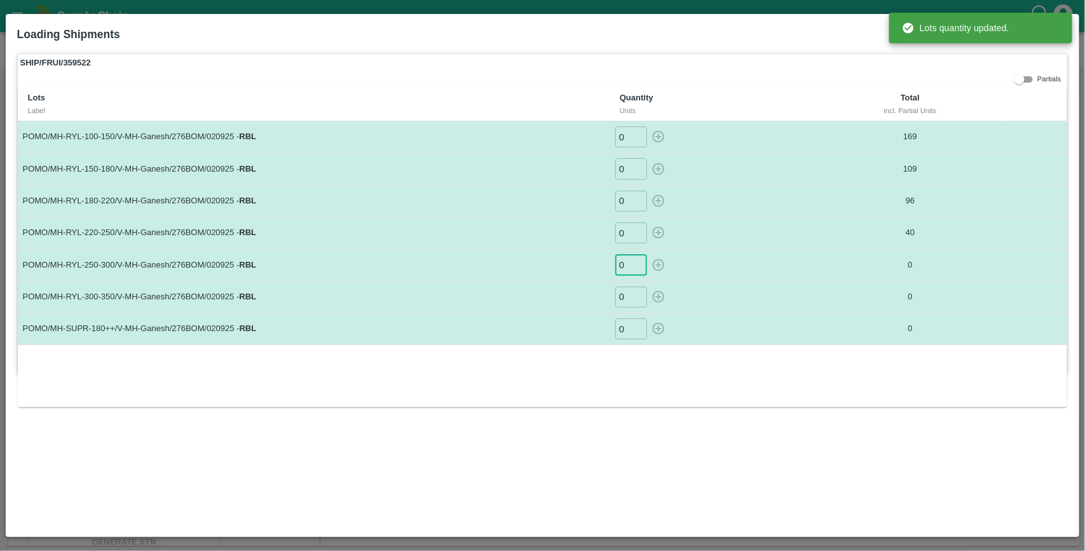
click at [629, 261] on input "0" at bounding box center [631, 264] width 32 height 21
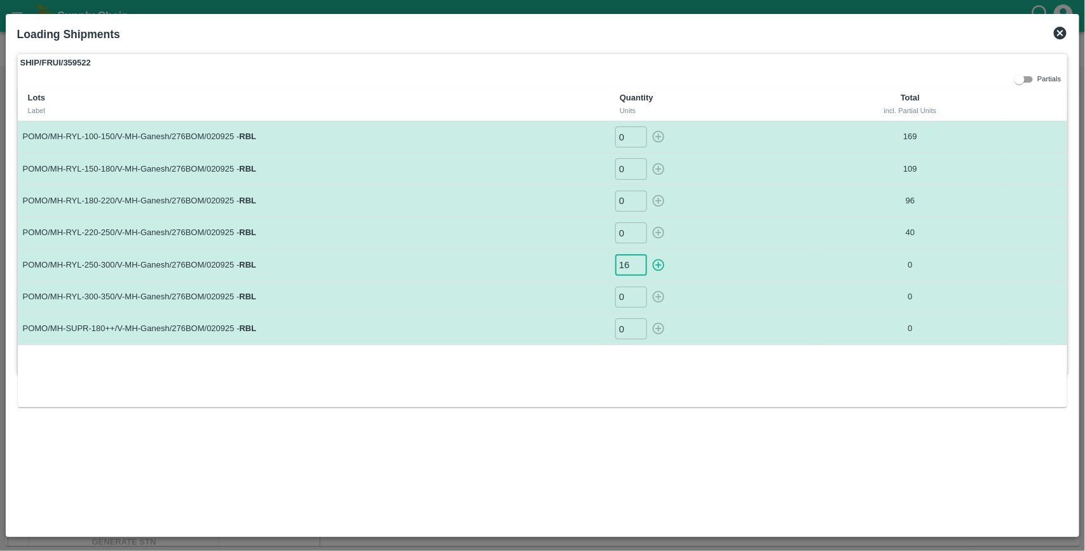
type input "16"
click at [648, 254] on button "button" at bounding box center [658, 264] width 20 height 21
type input "0"
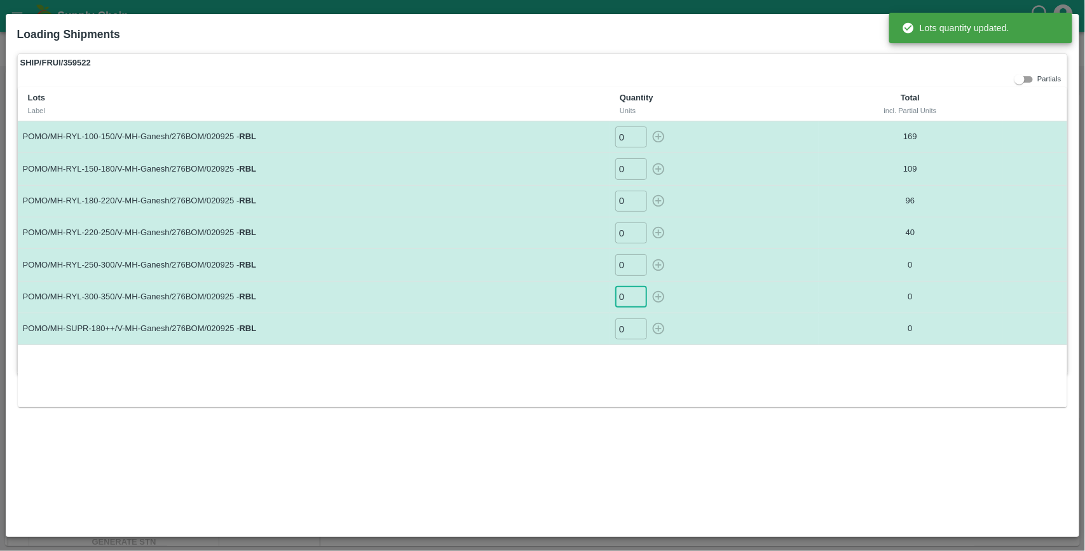
click at [631, 298] on input "0" at bounding box center [631, 297] width 32 height 21
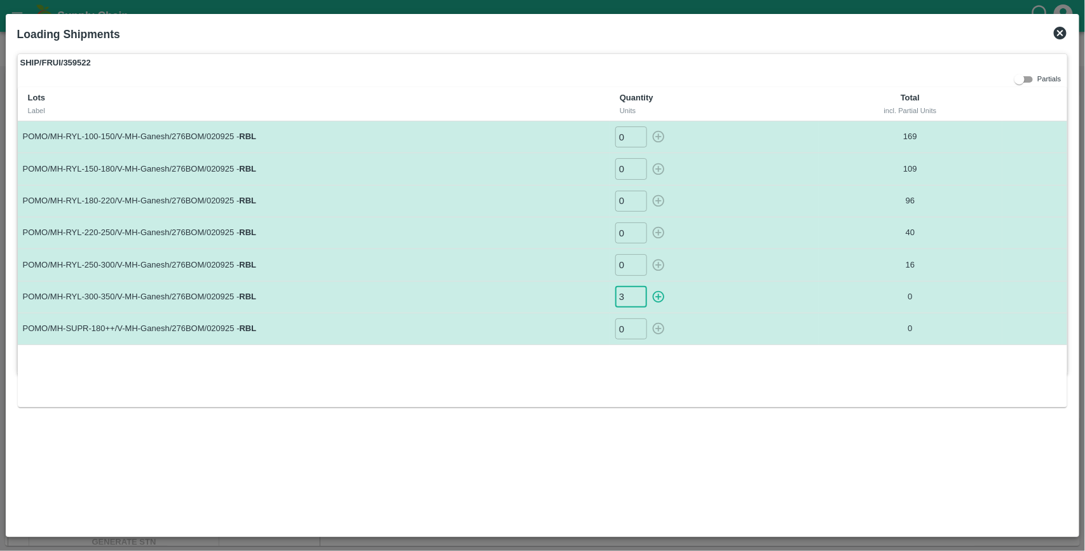
type input "3"
click at [648, 287] on button "button" at bounding box center [658, 297] width 20 height 21
type input "0"
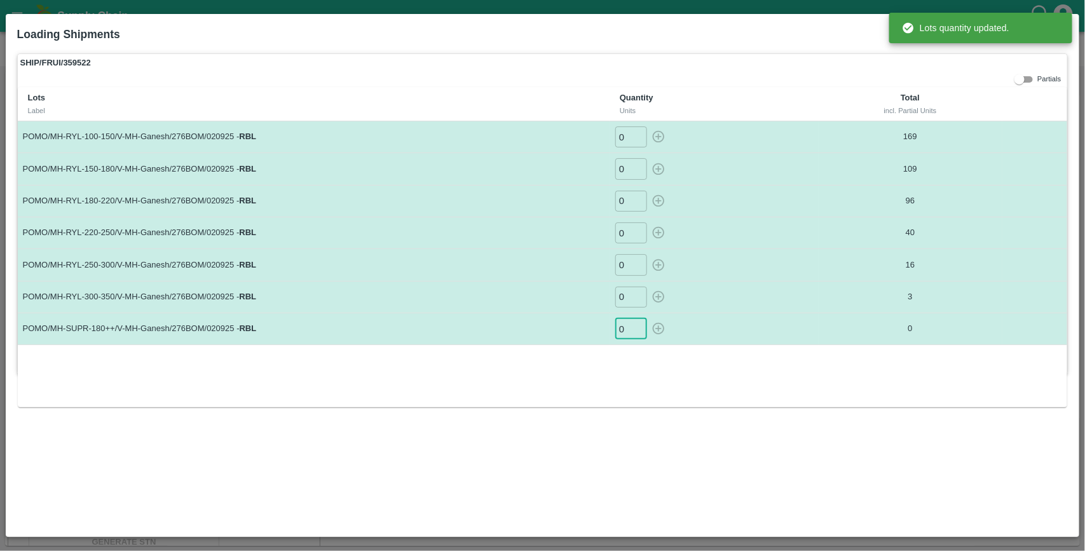
click at [627, 323] on input "0" at bounding box center [631, 328] width 32 height 21
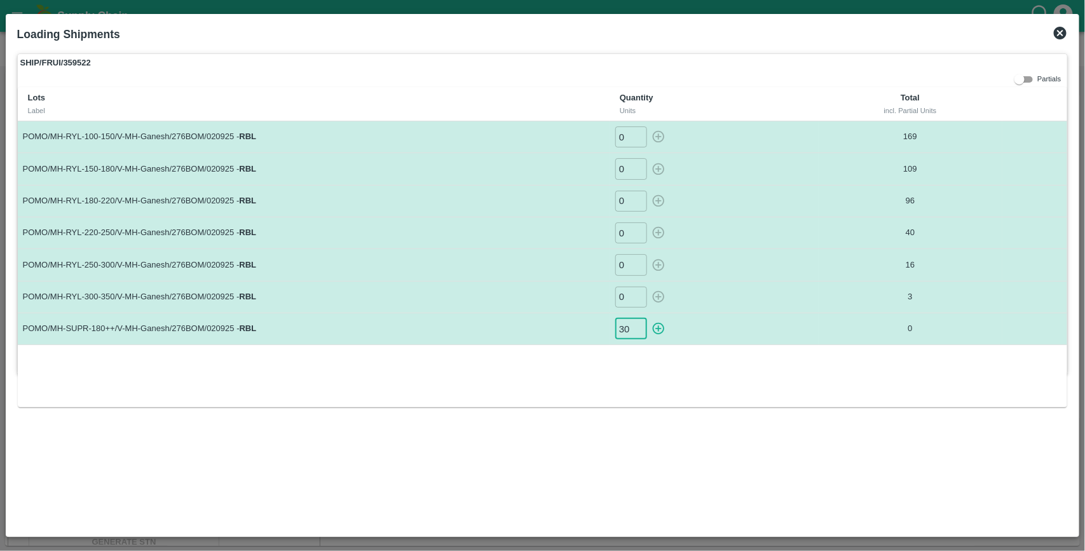
type input "30"
click at [648, 318] on button "button" at bounding box center [658, 328] width 20 height 21
type input "0"
click at [1064, 36] on icon at bounding box center [1060, 33] width 13 height 13
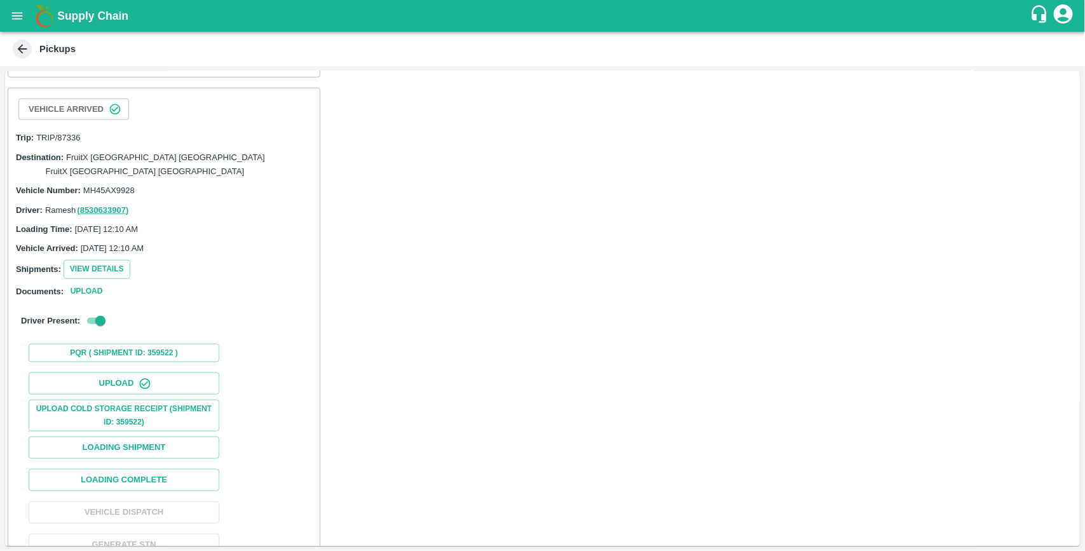
scroll to position [480, 0]
click at [125, 258] on button "View Details" at bounding box center [97, 267] width 67 height 18
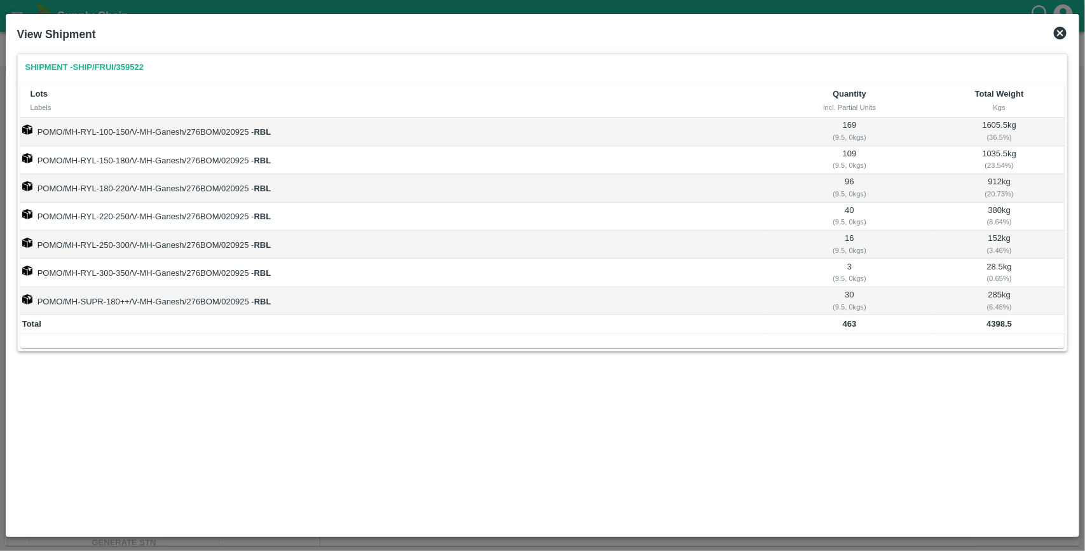
click at [1066, 32] on icon at bounding box center [1060, 33] width 13 height 13
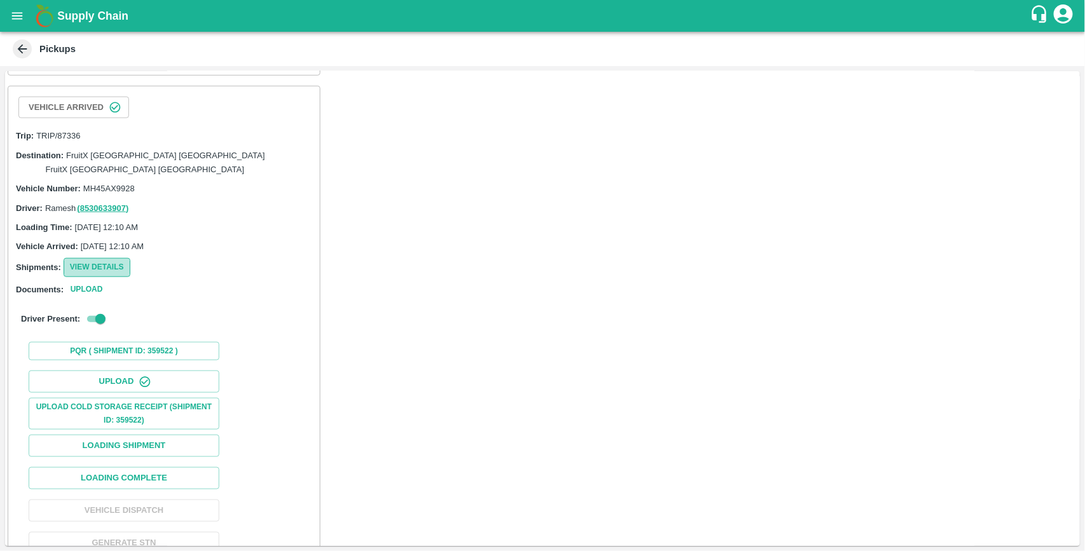
click at [121, 258] on button "View Details" at bounding box center [97, 267] width 67 height 18
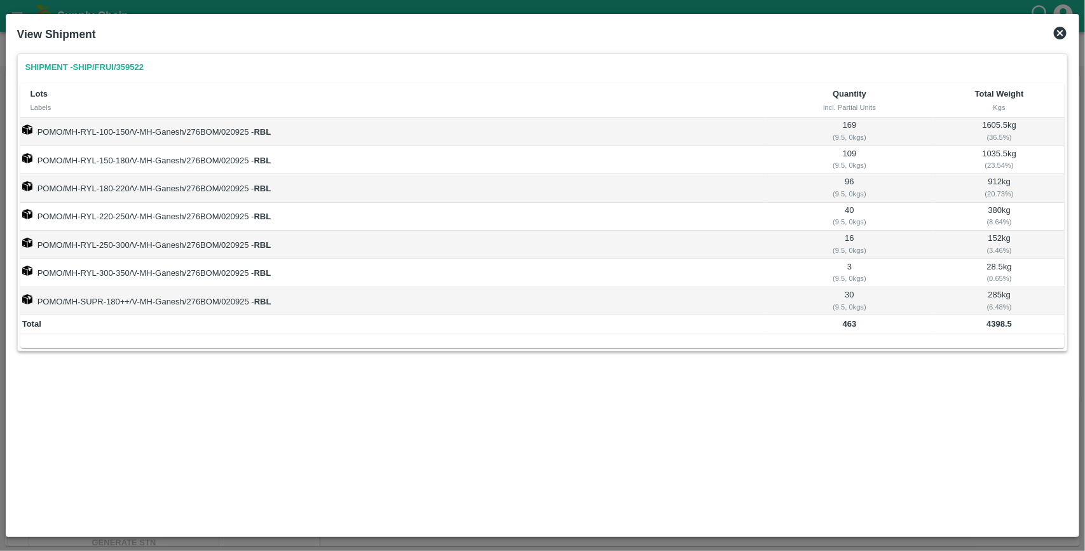
click at [1062, 29] on icon at bounding box center [1060, 33] width 13 height 13
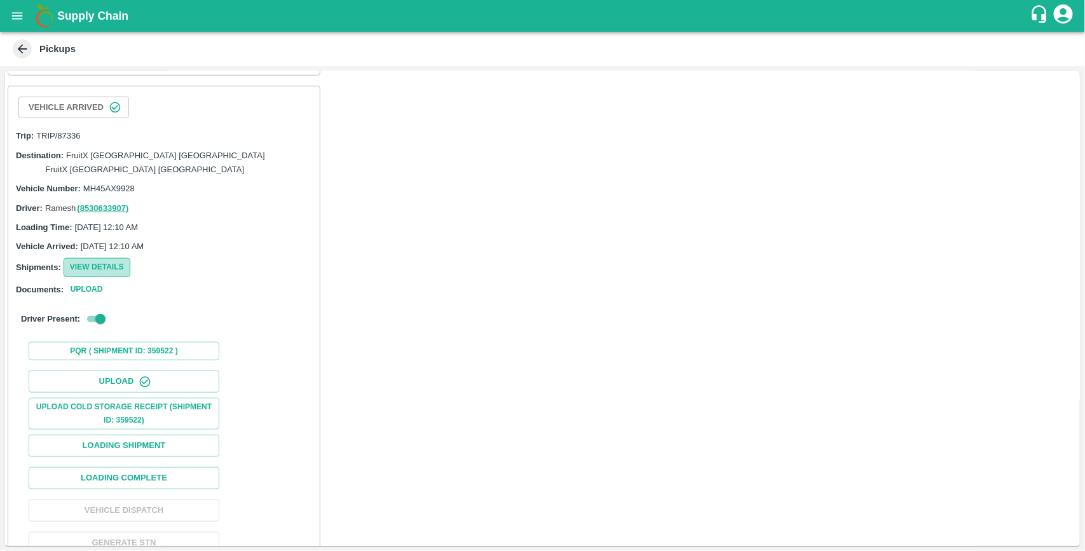
click at [112, 258] on button "View Details" at bounding box center [97, 267] width 67 height 18
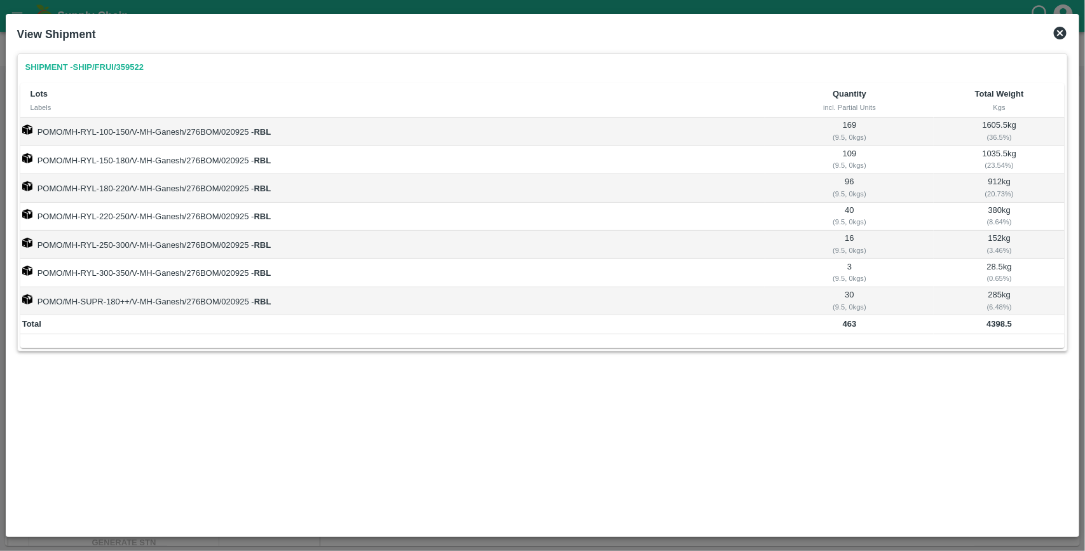
click at [1062, 34] on icon at bounding box center [1060, 32] width 15 height 15
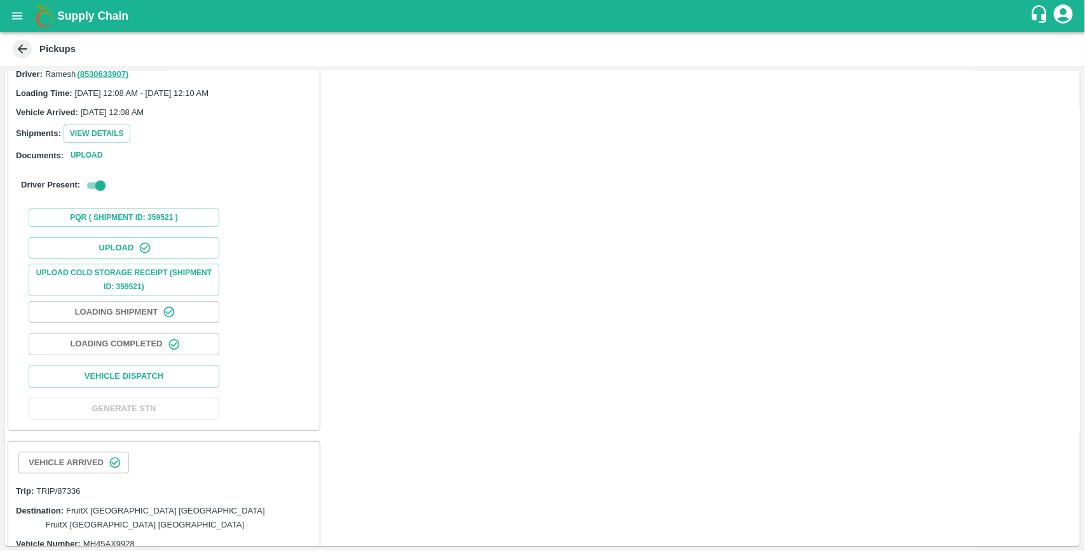
scroll to position [123, 0]
click at [113, 127] on button "View Details" at bounding box center [97, 136] width 67 height 18
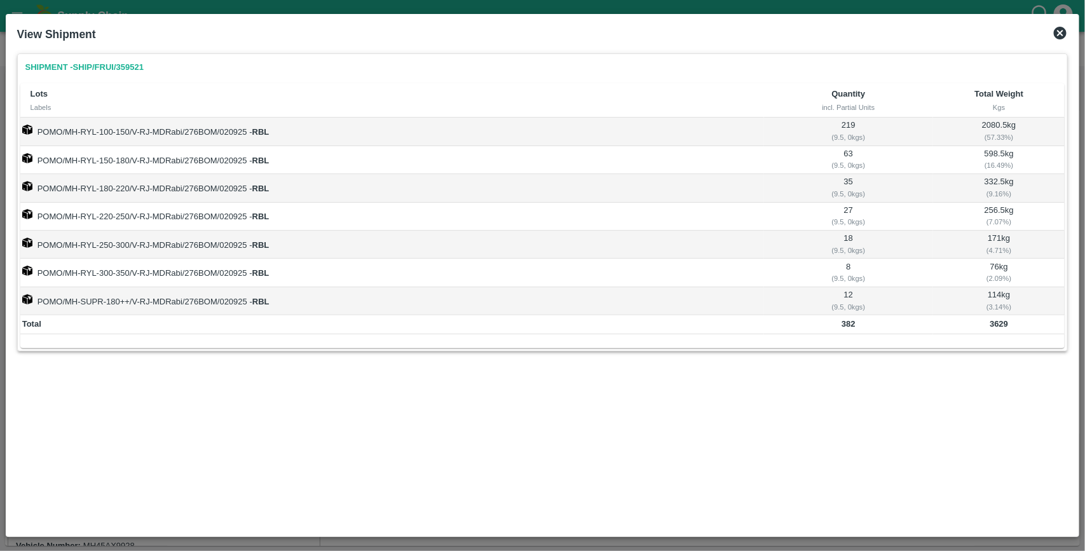
click at [1060, 31] on icon at bounding box center [1060, 33] width 13 height 13
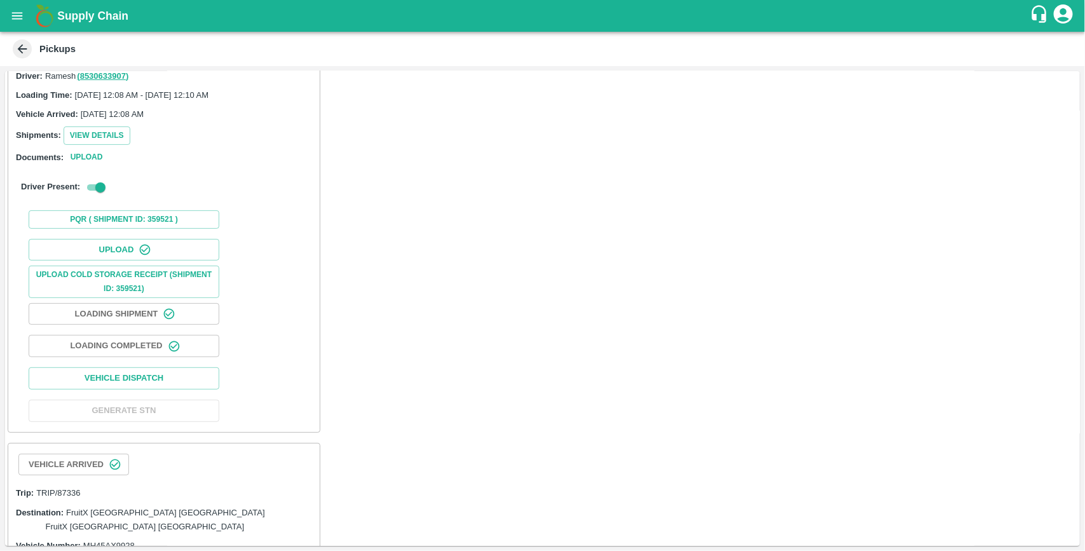
scroll to position [480, 0]
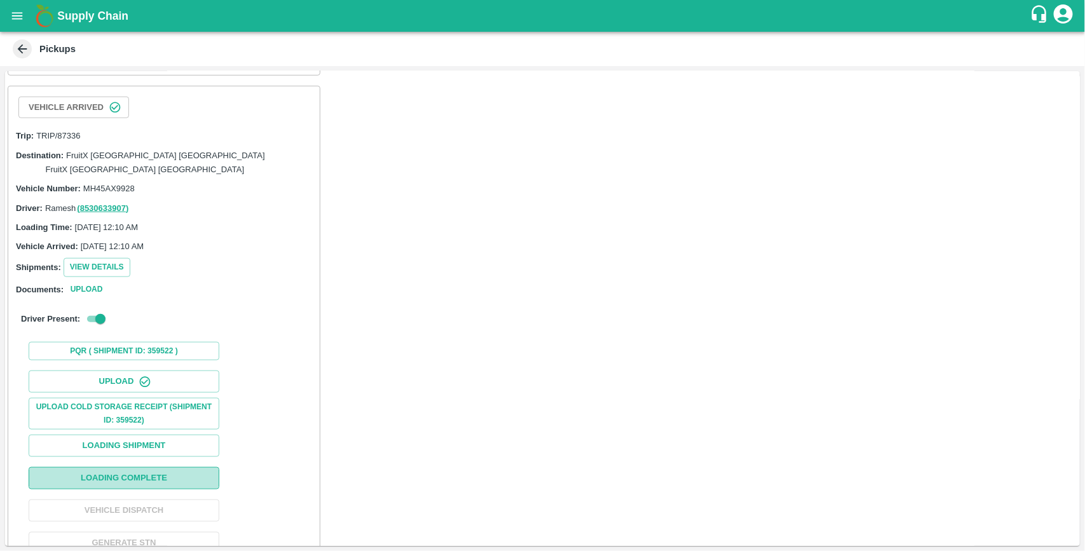
click at [138, 467] on button "Loading Complete" at bounding box center [124, 478] width 191 height 22
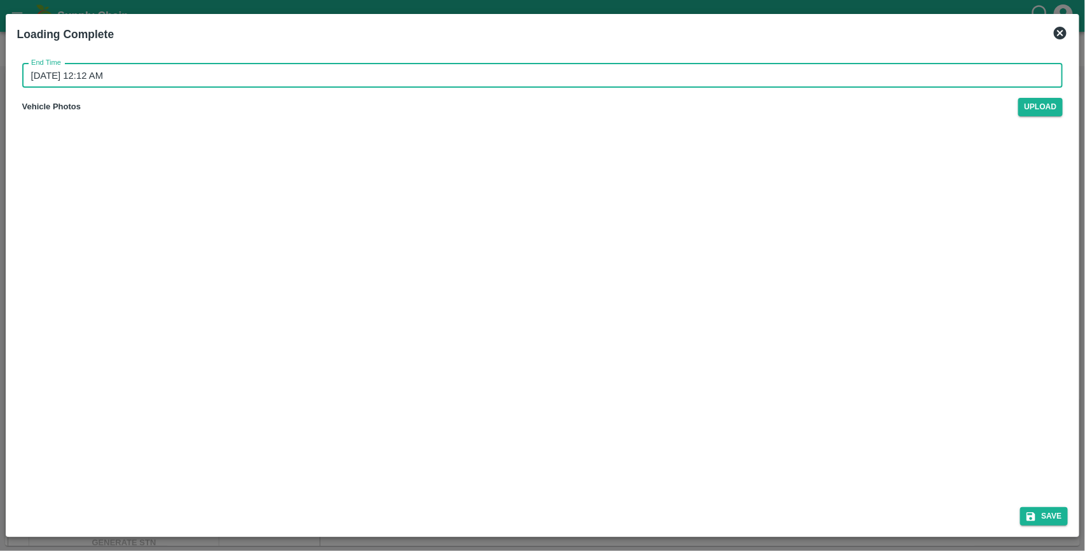
click at [164, 83] on input "[DATE] 12:12 AM" at bounding box center [538, 76] width 1032 height 24
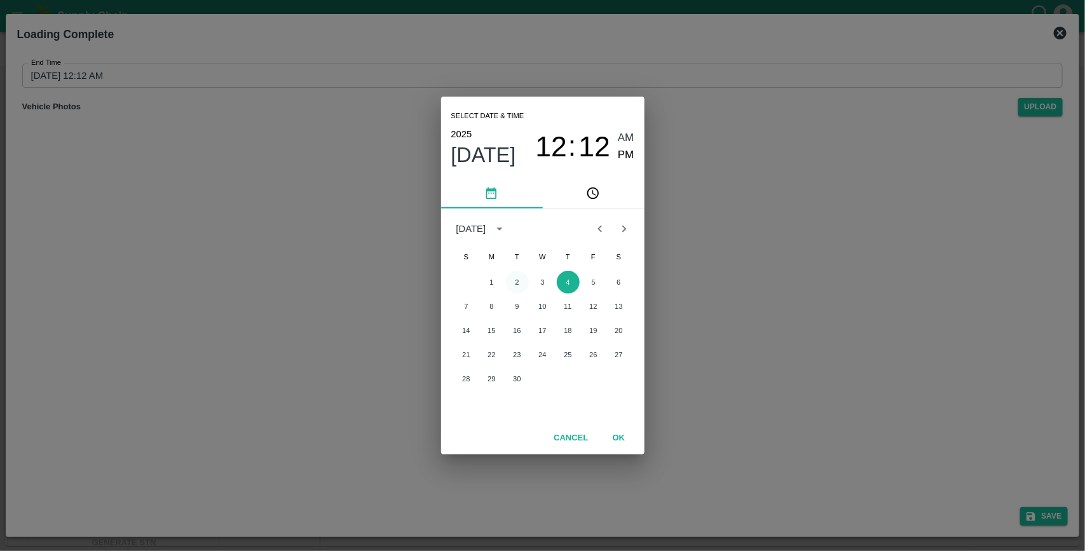
click at [521, 284] on button "2" at bounding box center [517, 282] width 23 height 23
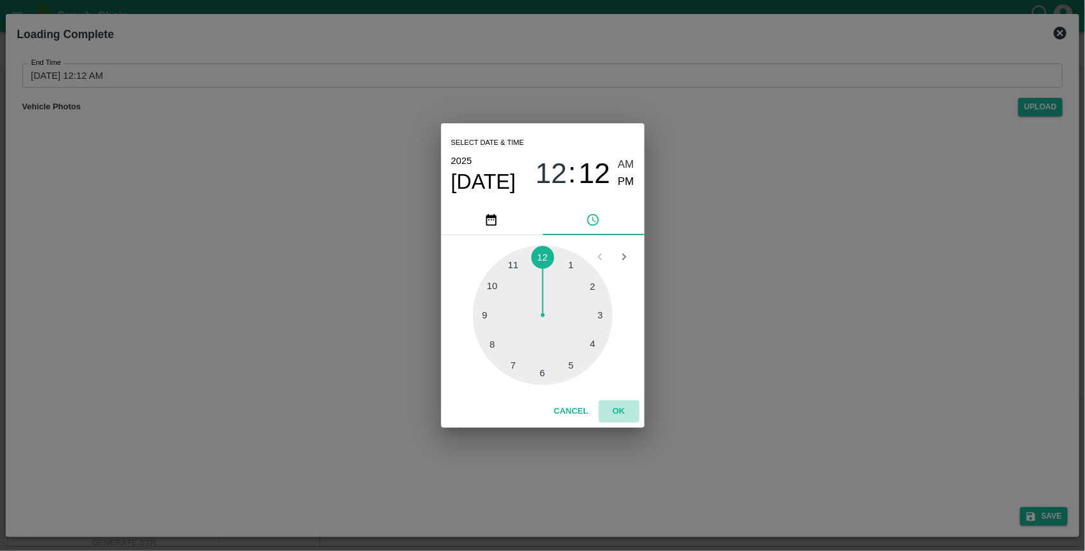
click at [624, 405] on button "OK" at bounding box center [619, 411] width 41 height 22
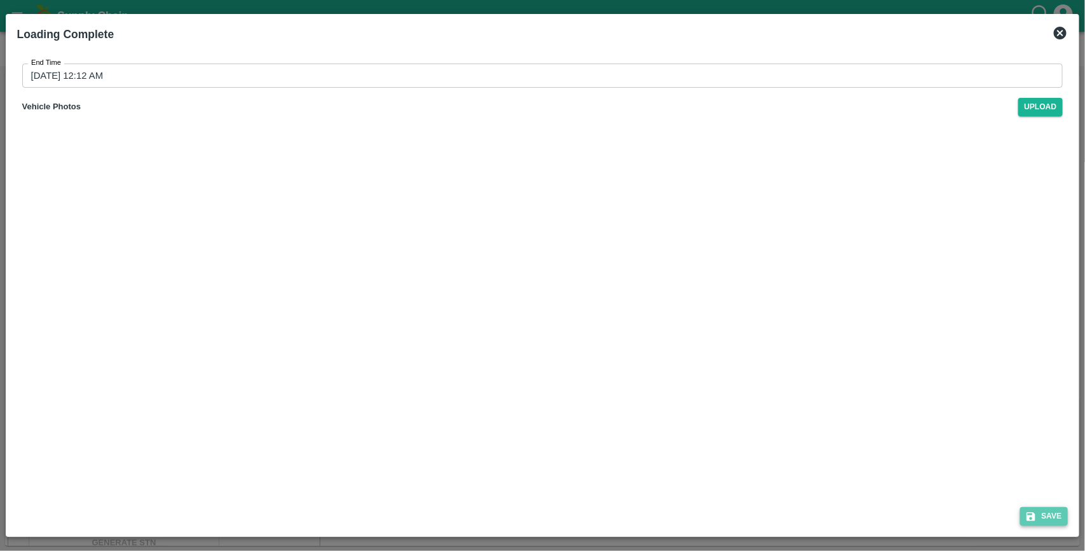
click at [1034, 519] on icon "submit" at bounding box center [1031, 516] width 9 height 9
type input "[DATE] 12:12 AM"
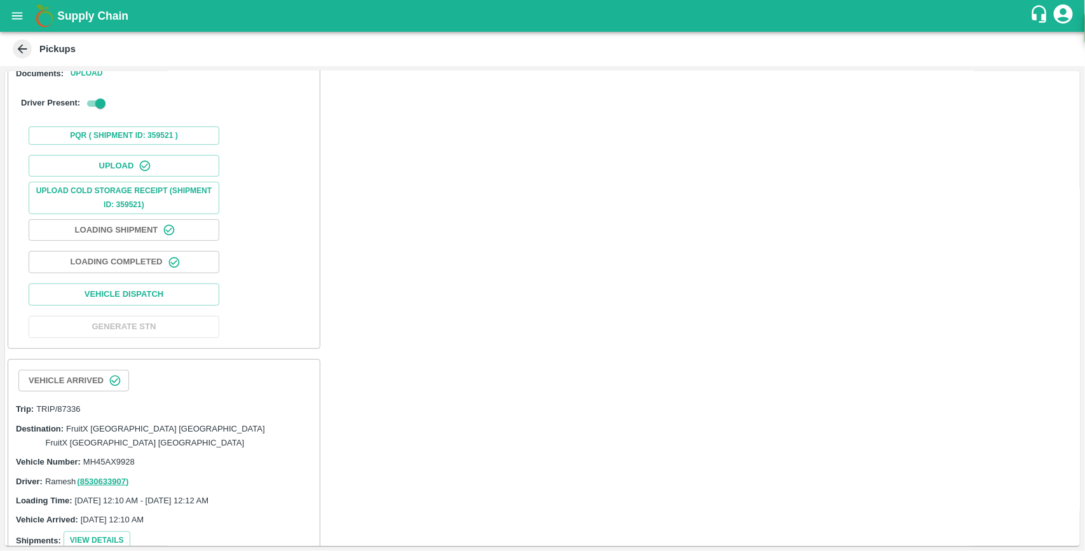
scroll to position [211, 0]
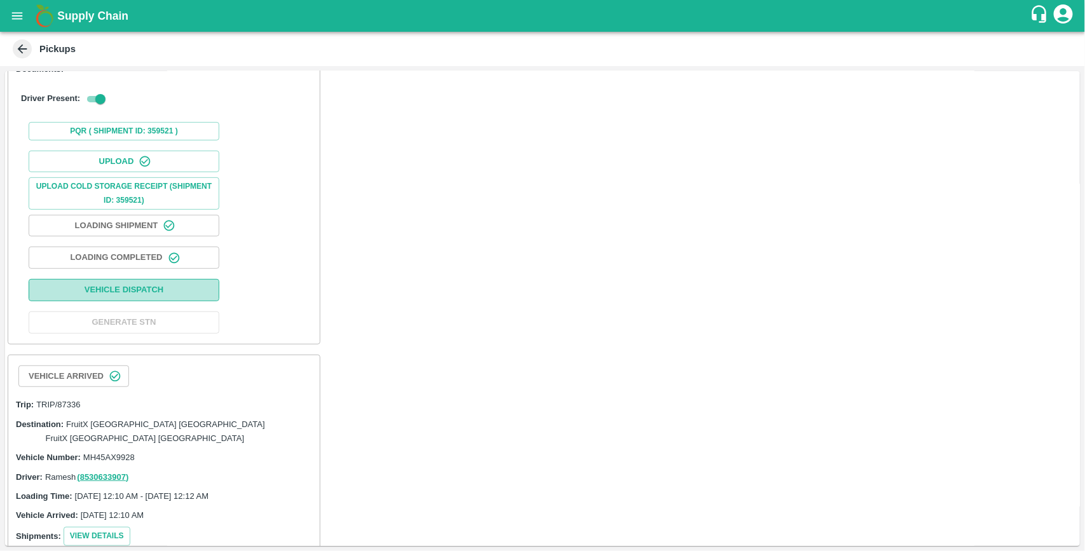
click at [135, 279] on button "Vehicle Dispatch" at bounding box center [124, 290] width 191 height 22
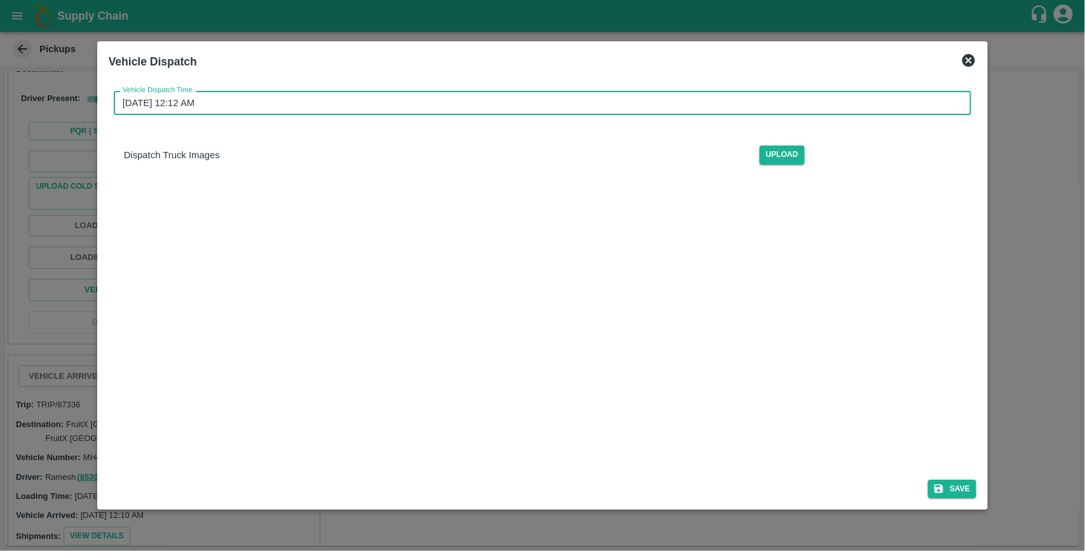
click at [249, 103] on input "[DATE] 12:12 AM" at bounding box center [538, 103] width 849 height 24
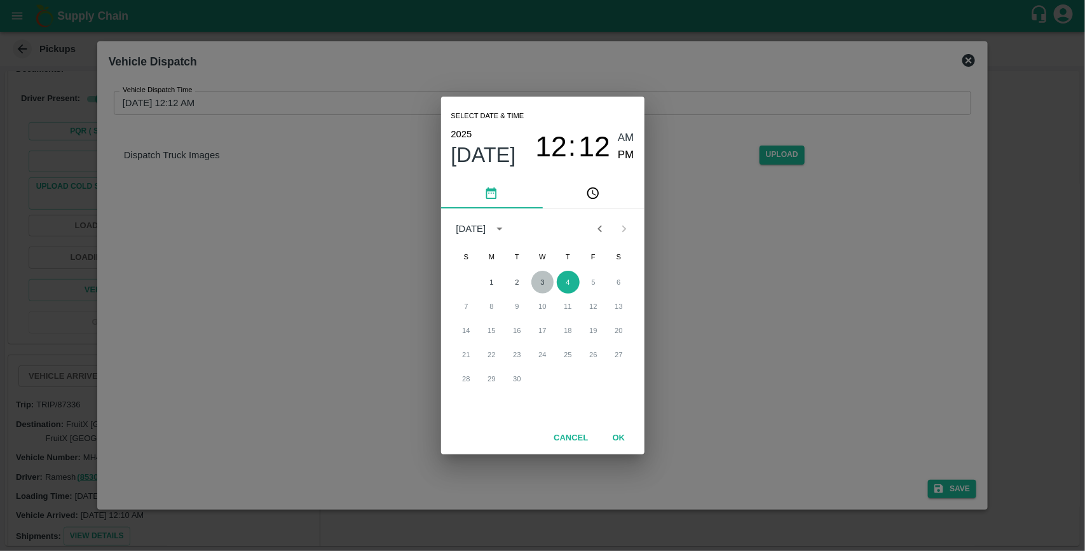
click at [545, 283] on button "3" at bounding box center [542, 282] width 23 height 23
type input "[DATE] 12:12 AM"
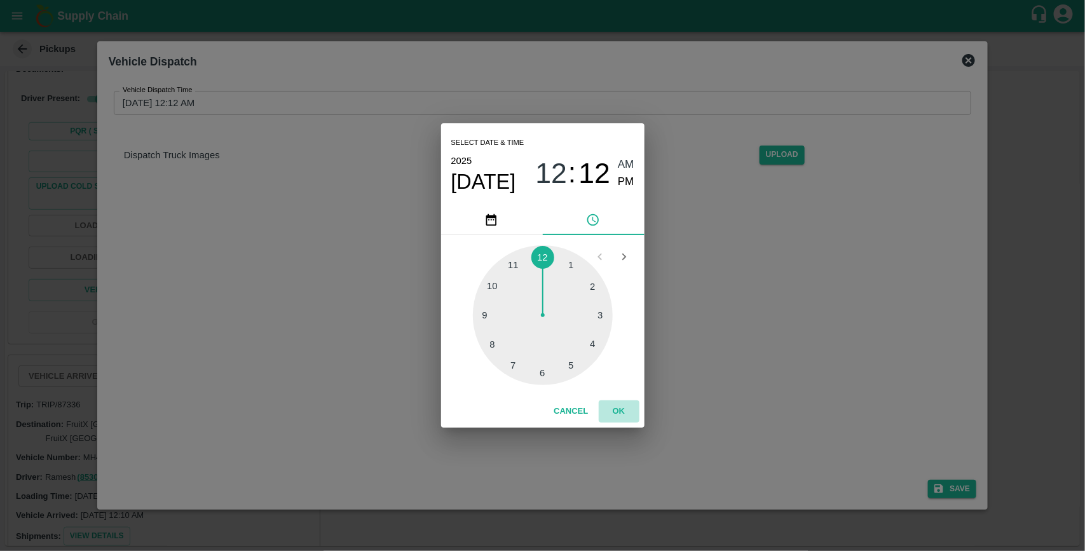
click at [617, 406] on button "OK" at bounding box center [619, 411] width 41 height 22
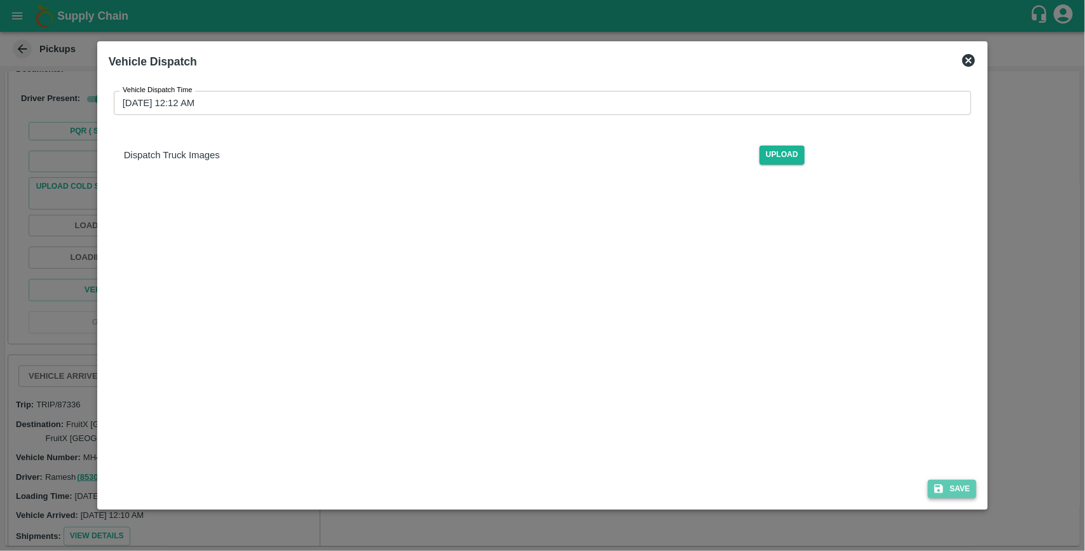
click at [962, 490] on button "Save" at bounding box center [952, 489] width 48 height 18
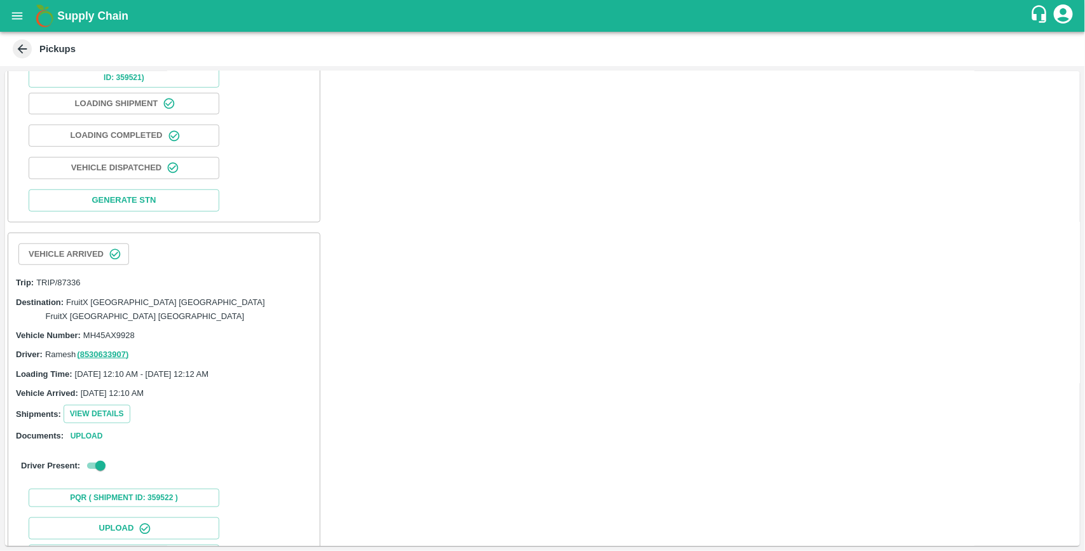
scroll to position [481, 0]
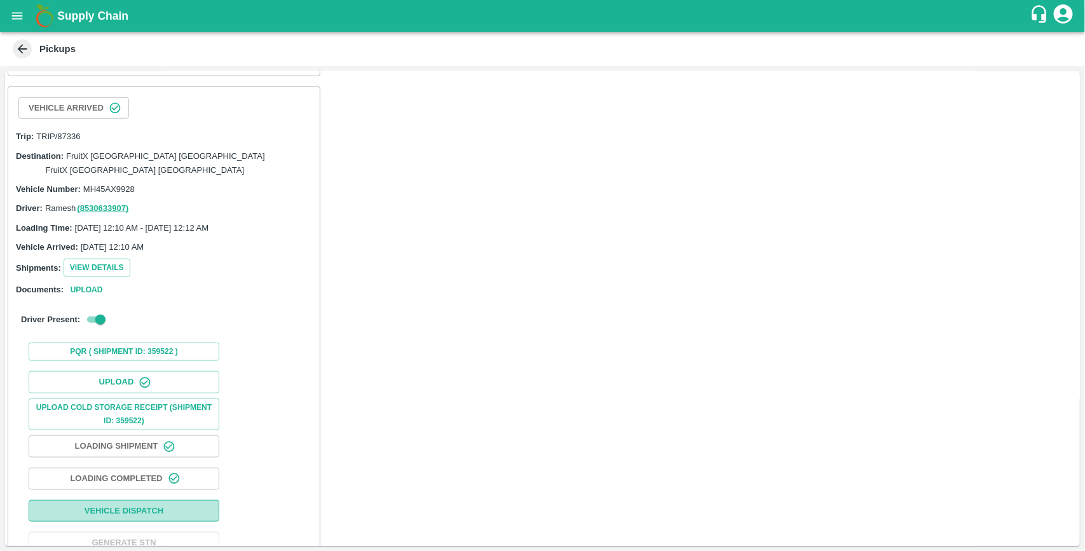
click at [165, 500] on button "Vehicle Dispatch" at bounding box center [124, 511] width 191 height 22
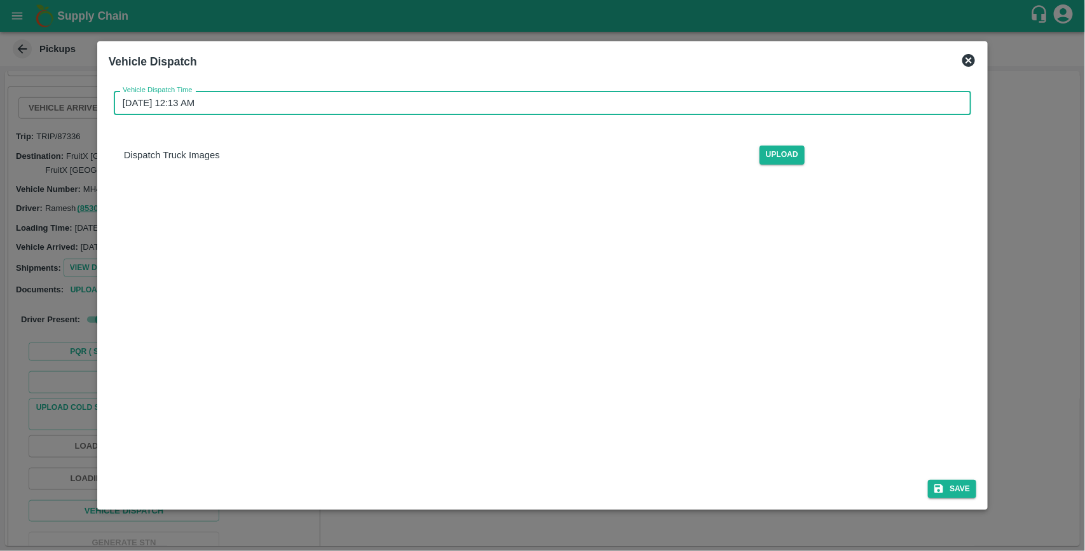
click at [230, 107] on input "[DATE] 12:13 AM" at bounding box center [538, 103] width 849 height 24
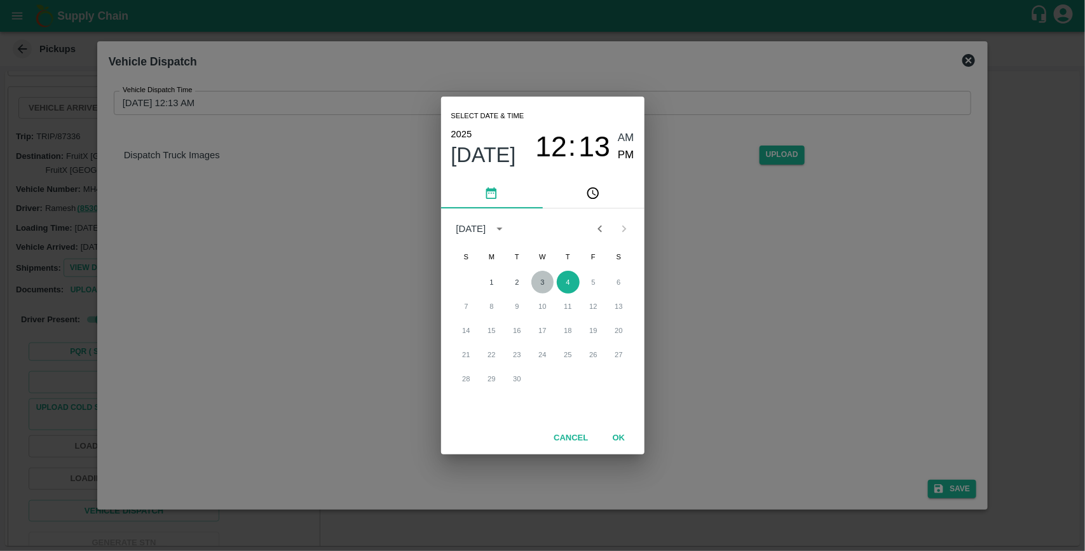
click at [541, 282] on button "3" at bounding box center [542, 282] width 23 height 23
type input "[DATE] 12:13 AM"
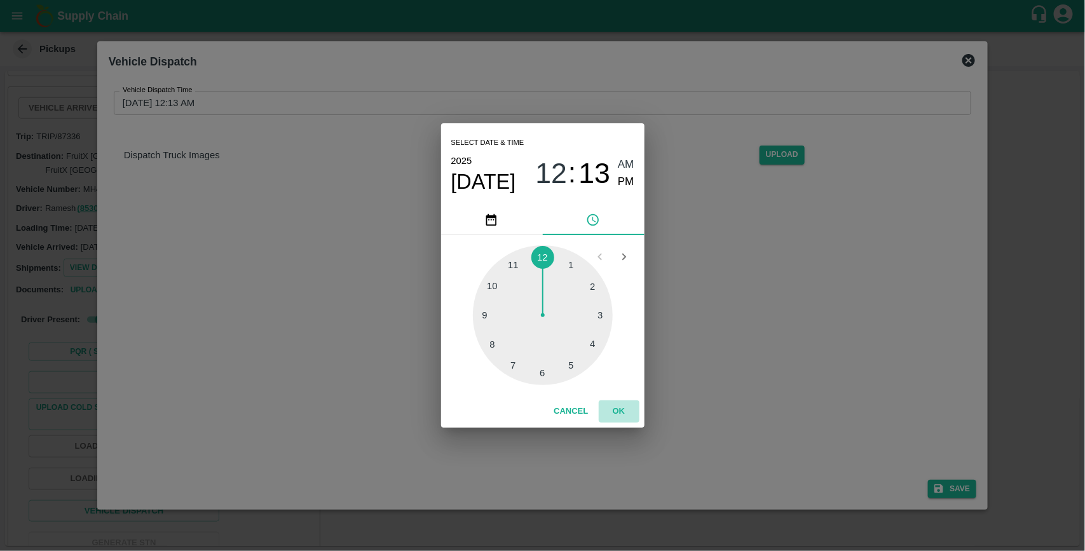
click at [626, 414] on button "OK" at bounding box center [619, 411] width 41 height 22
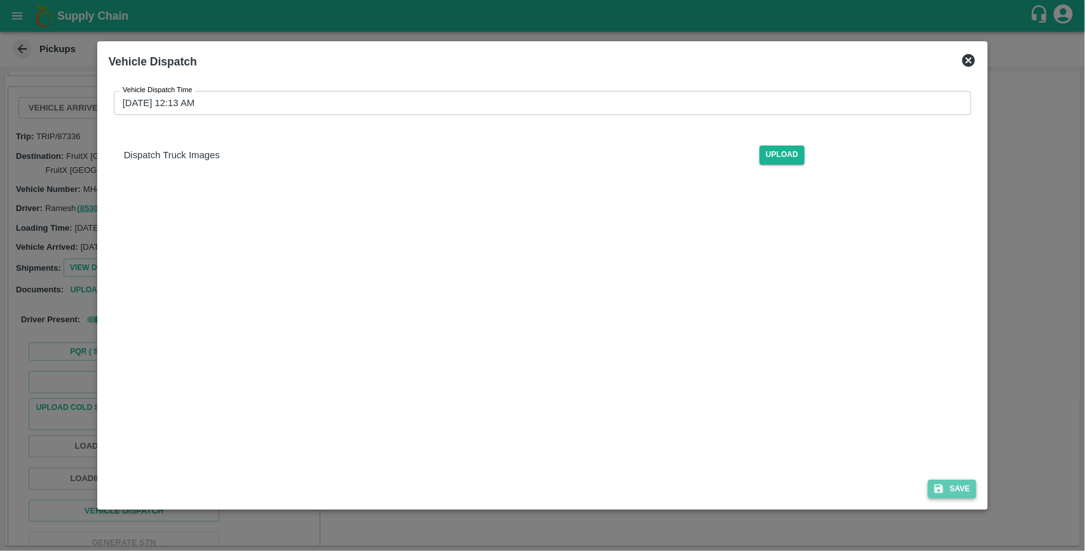
click at [962, 491] on button "Save" at bounding box center [952, 489] width 48 height 18
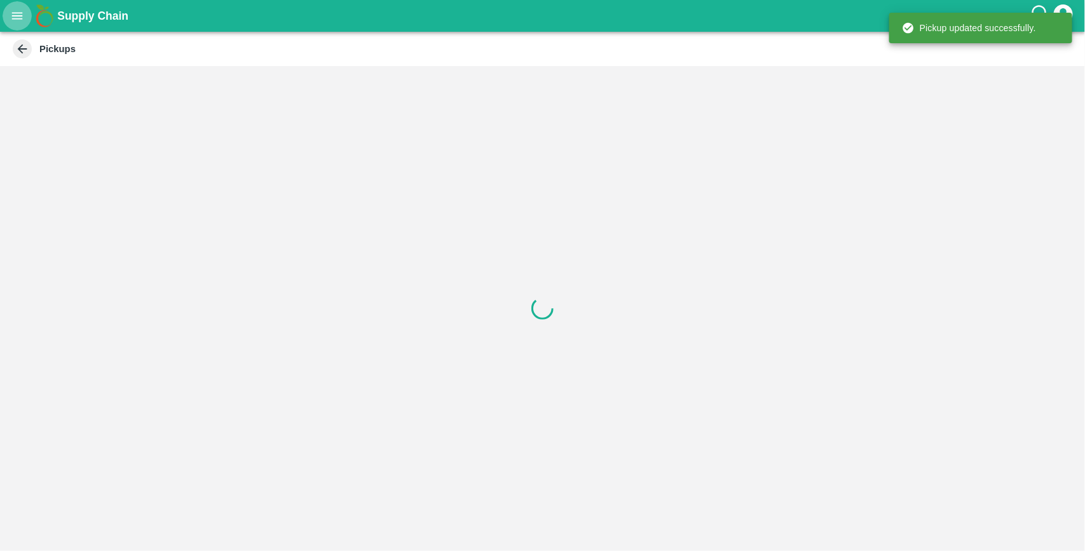
click at [21, 20] on icon "open drawer" at bounding box center [17, 16] width 14 height 14
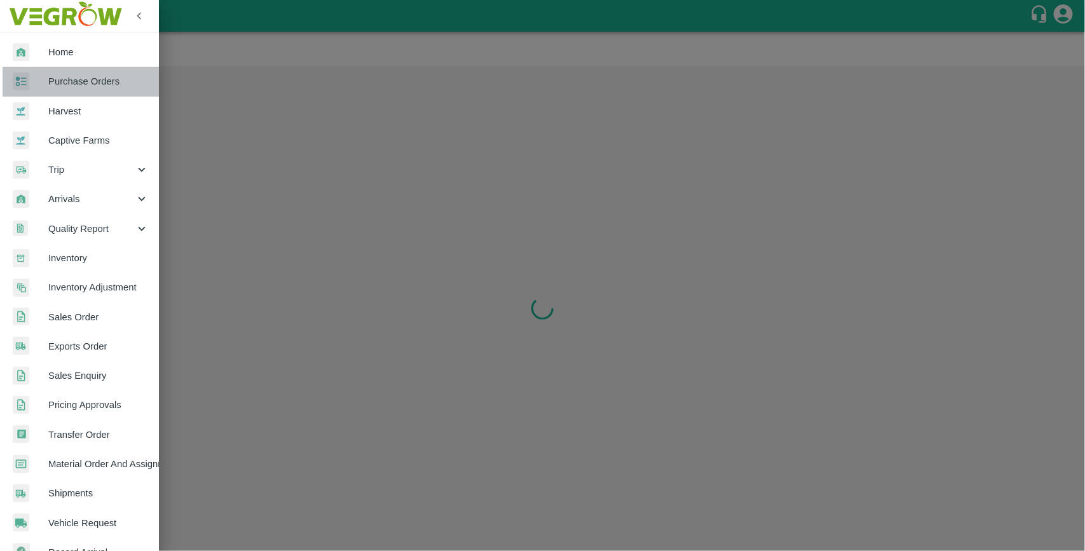
click at [87, 90] on link "Purchase Orders" at bounding box center [79, 81] width 159 height 29
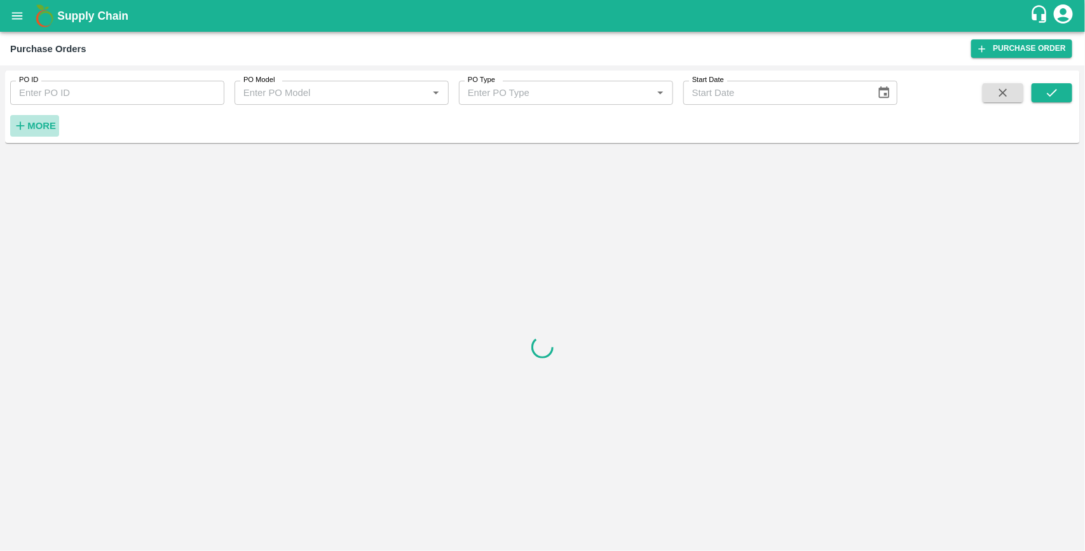
click at [46, 127] on strong "More" at bounding box center [41, 126] width 29 height 10
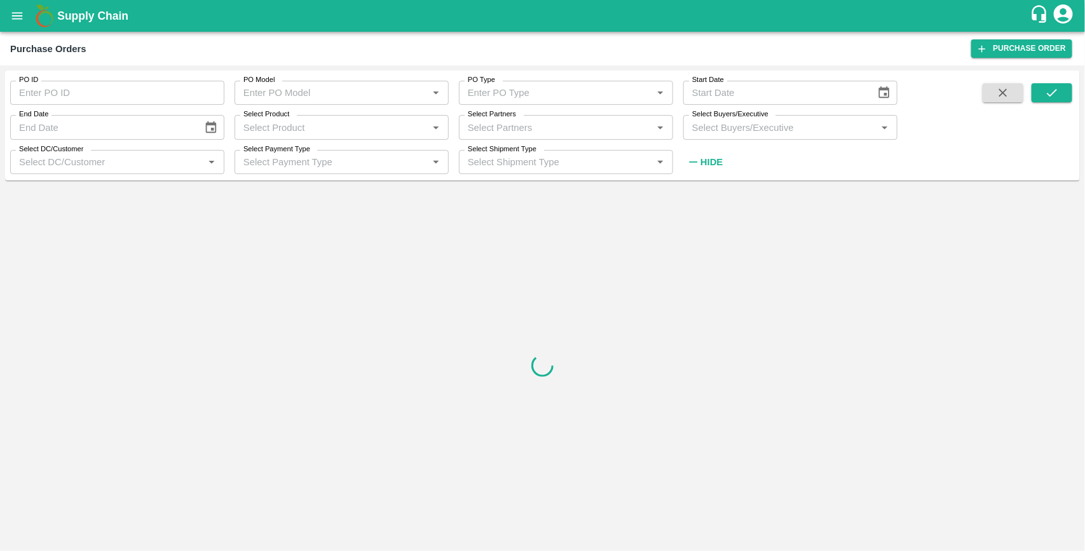
click at [698, 130] on input "Select Buyers/Executive" at bounding box center [780, 127] width 186 height 17
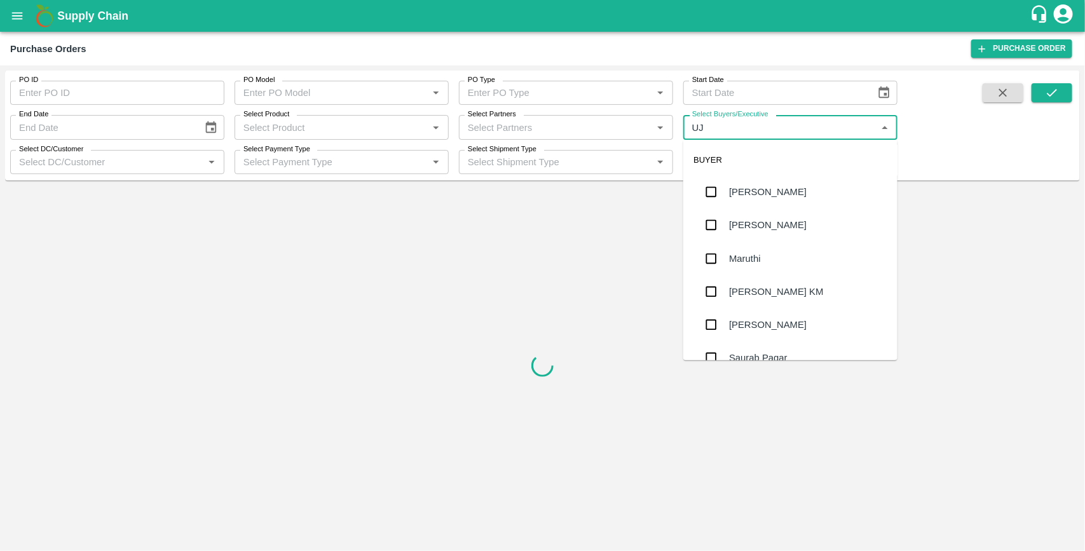
type input "UJJ"
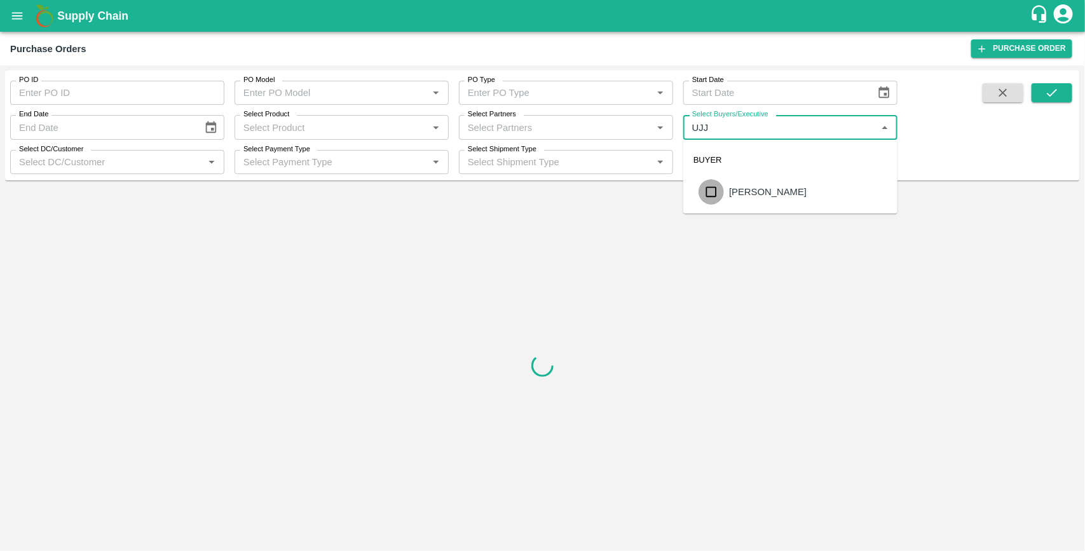
click at [709, 188] on input "checkbox" at bounding box center [711, 191] width 25 height 25
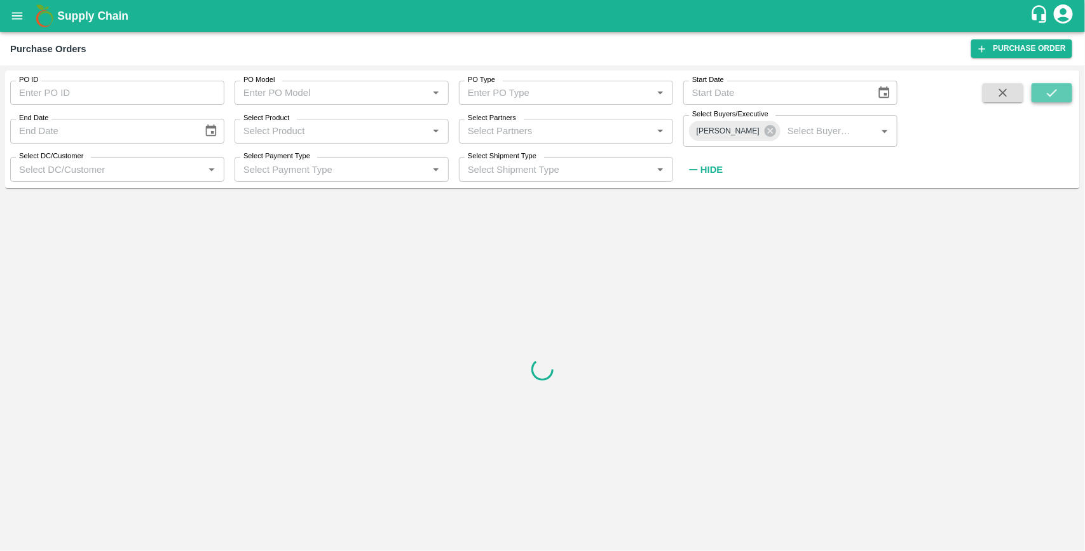
click at [1050, 99] on icon "submit" at bounding box center [1052, 93] width 14 height 14
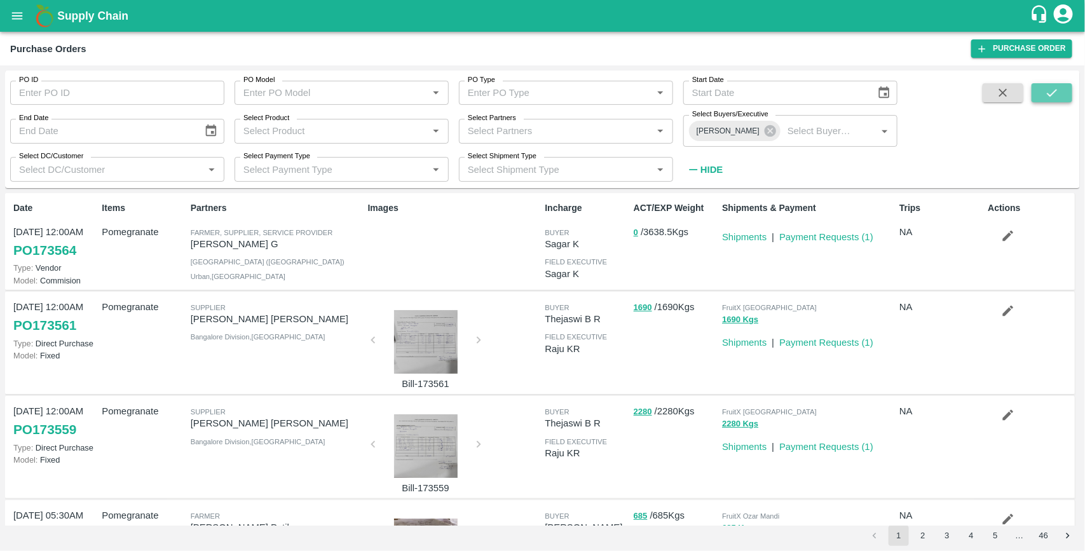
click at [1041, 86] on button "submit" at bounding box center [1052, 92] width 41 height 19
